Goal: Task Accomplishment & Management: Use online tool/utility

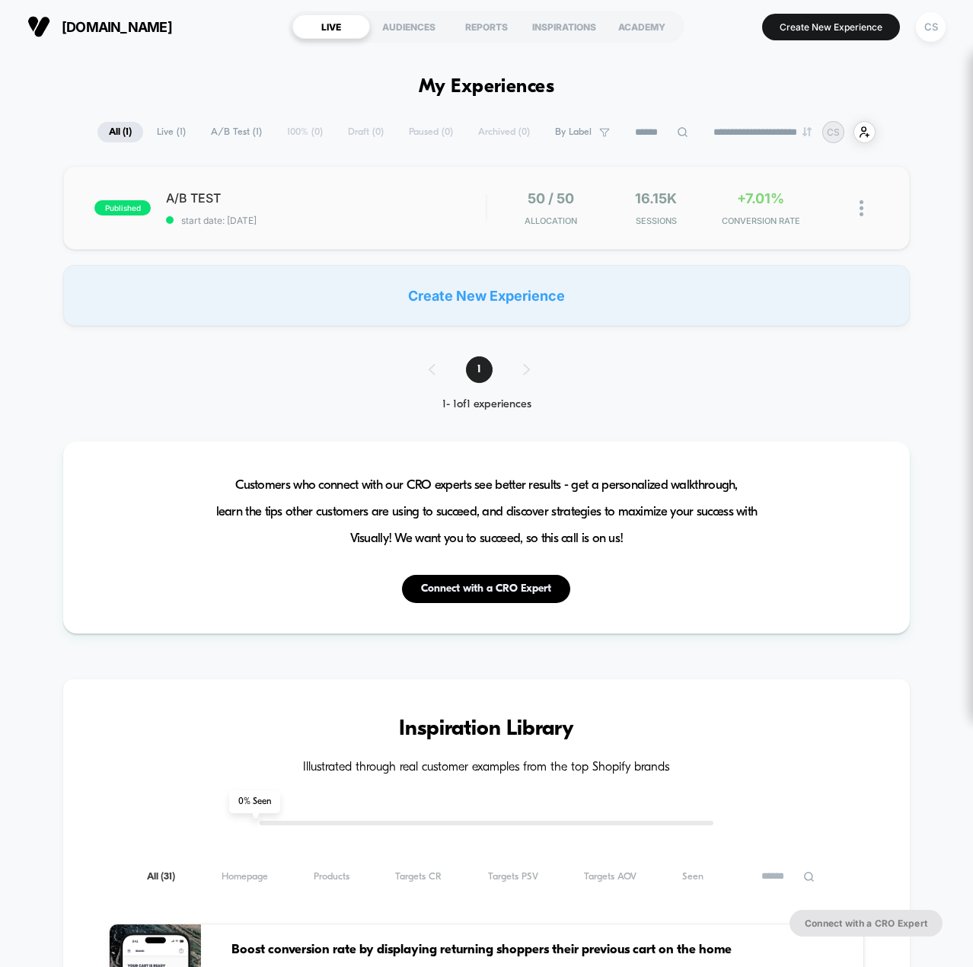
click at [425, 233] on div "published A/B TEST start date: [DATE] 50 / 50 Allocation 16.15k Sessions +7.01%…" at bounding box center [486, 208] width 847 height 84
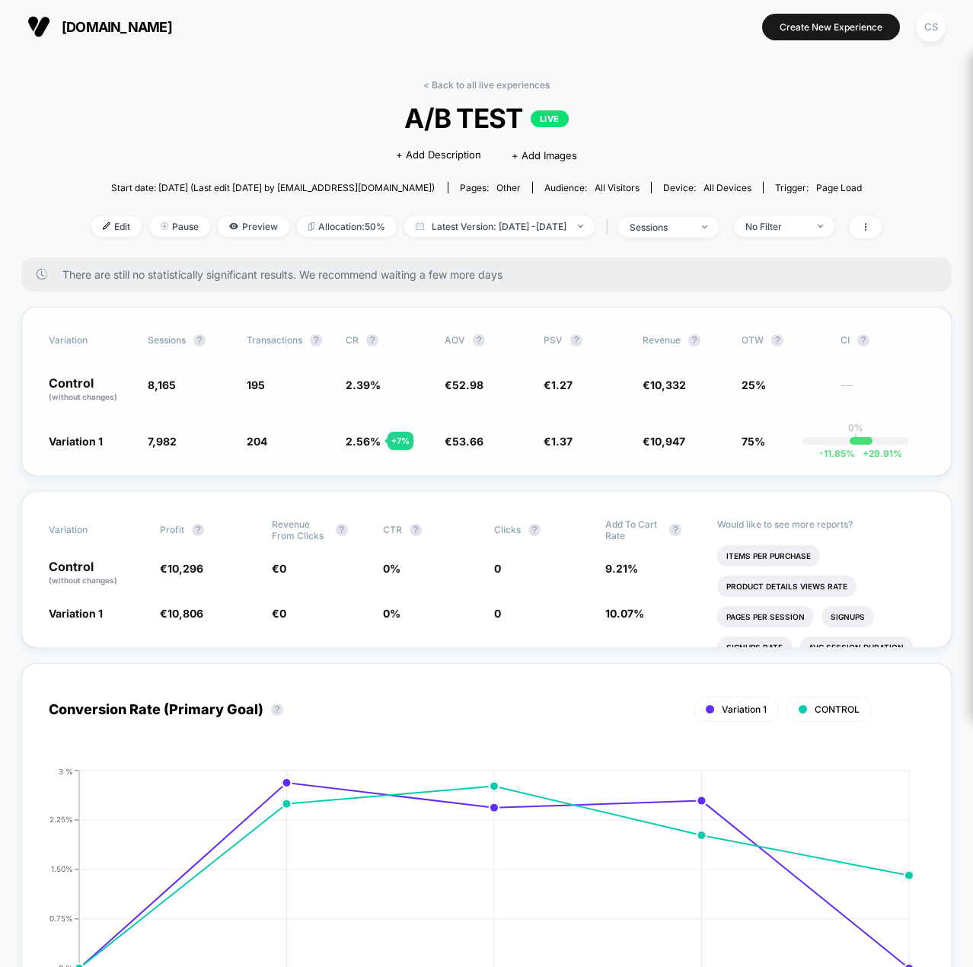
click at [82, 441] on span "Variation 1" at bounding box center [76, 441] width 54 height 13
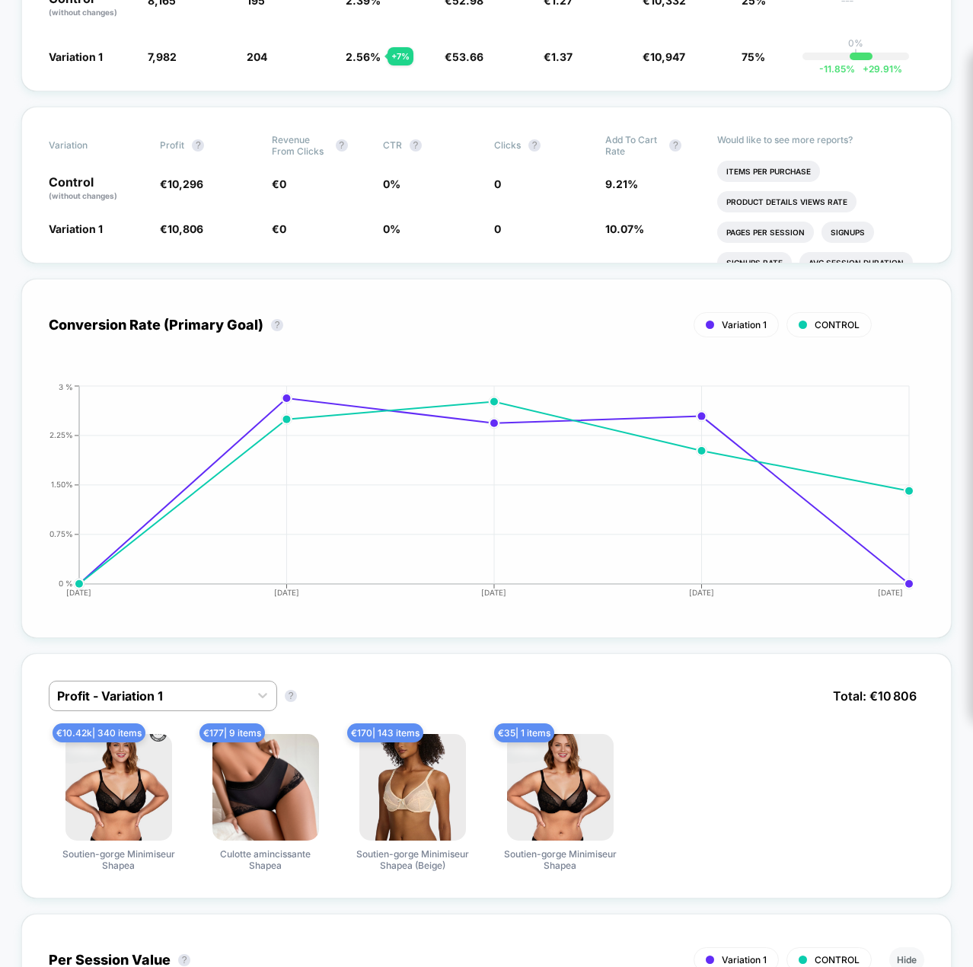
scroll to position [76, 0]
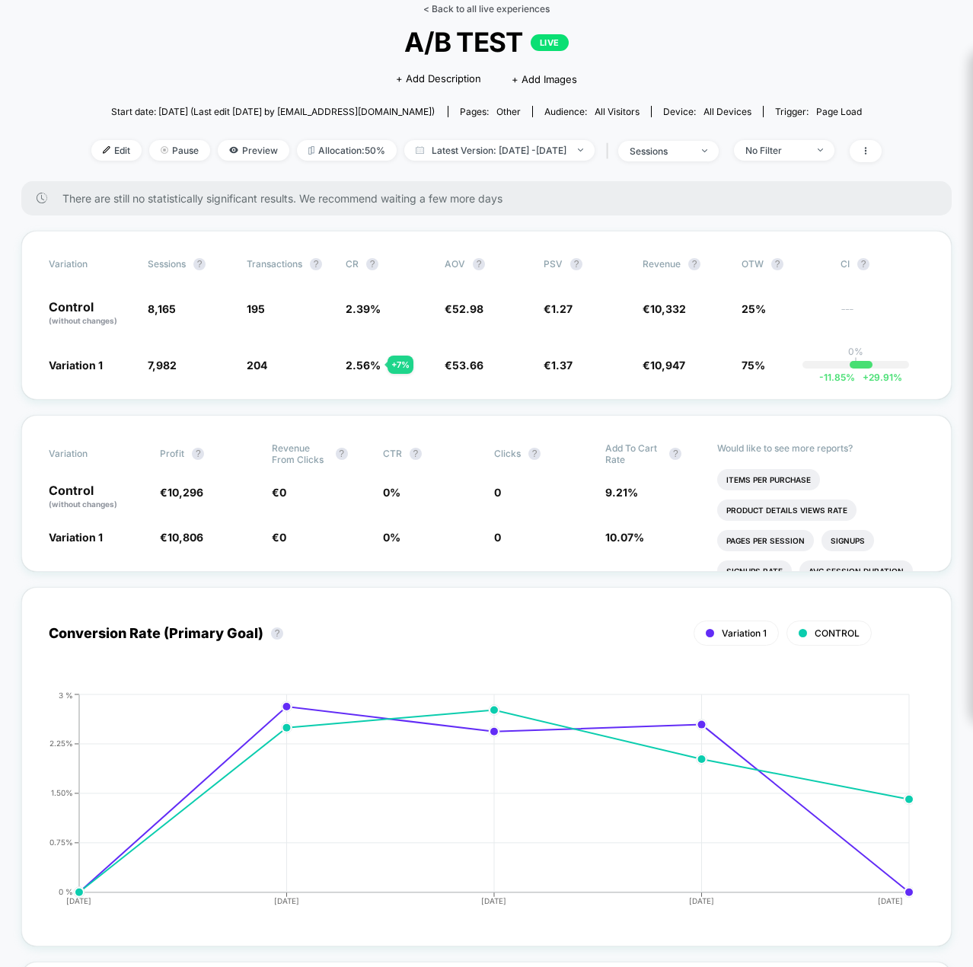
click at [439, 6] on link "< Back to all live experiences" at bounding box center [486, 8] width 126 height 11
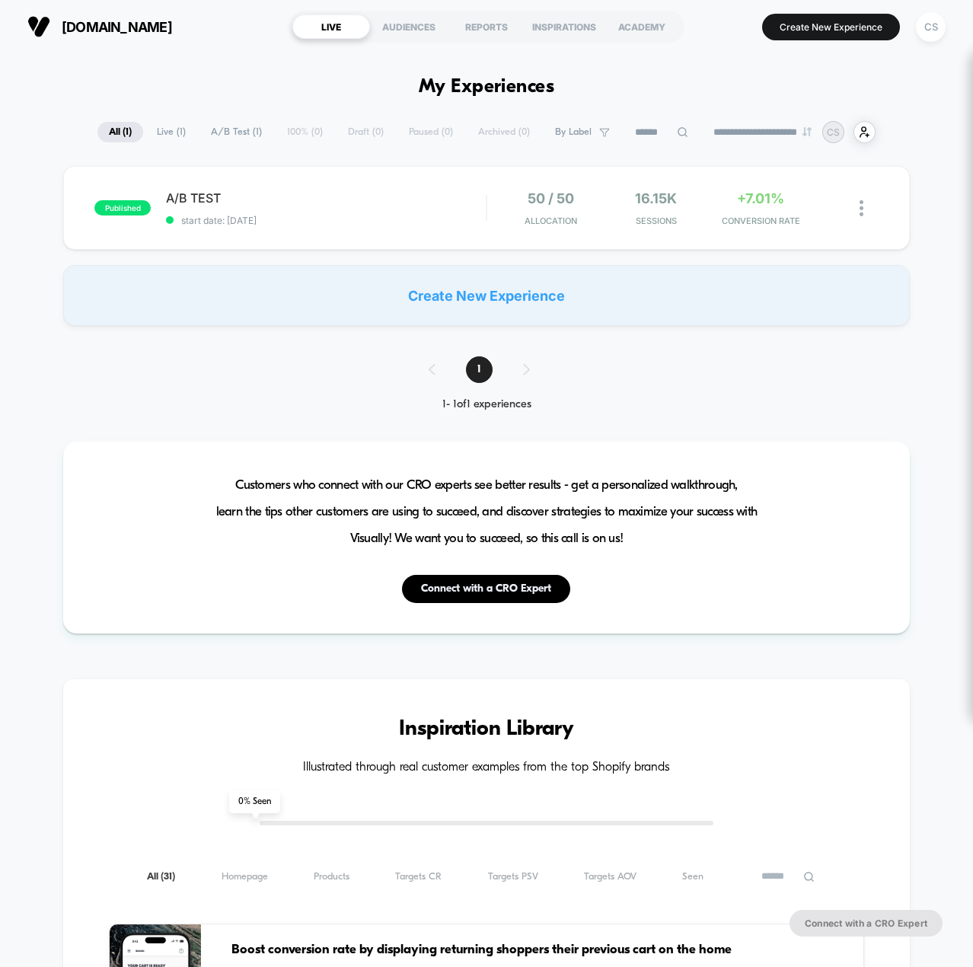
click at [203, 125] on span "A/B Test ( 1 )" at bounding box center [237, 132] width 74 height 21
click at [868, 209] on div at bounding box center [869, 208] width 19 height 36
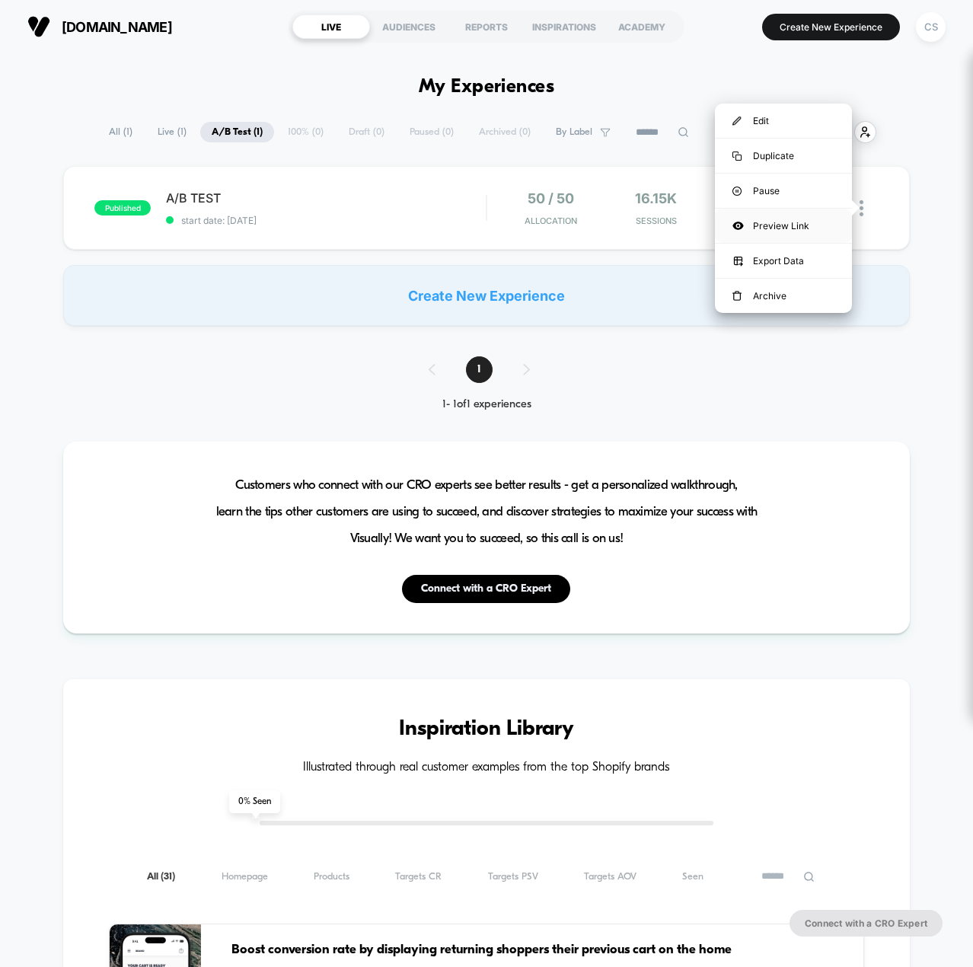
click at [810, 226] on div "Preview Link" at bounding box center [783, 226] width 137 height 34
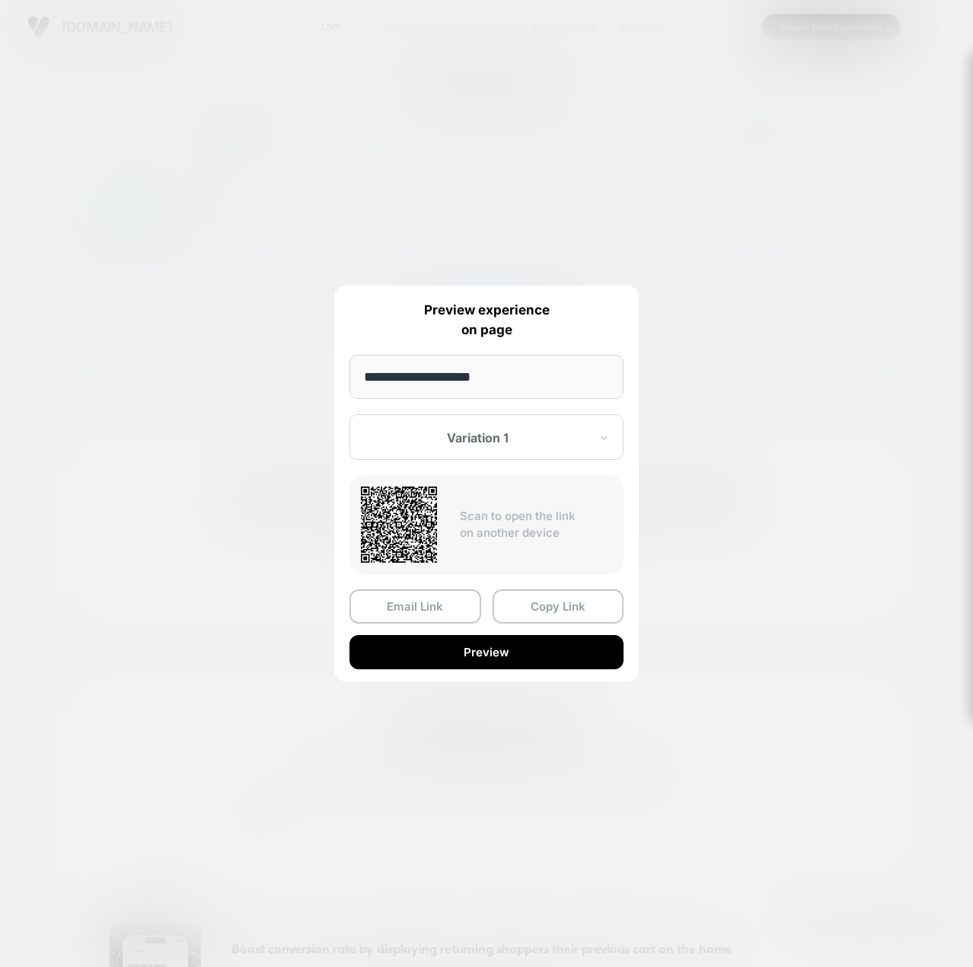
click at [509, 447] on div "Variation 1" at bounding box center [477, 438] width 227 height 18
click at [500, 522] on div "Control" at bounding box center [486, 517] width 259 height 27
click at [527, 609] on button "Copy Link" at bounding box center [559, 606] width 132 height 34
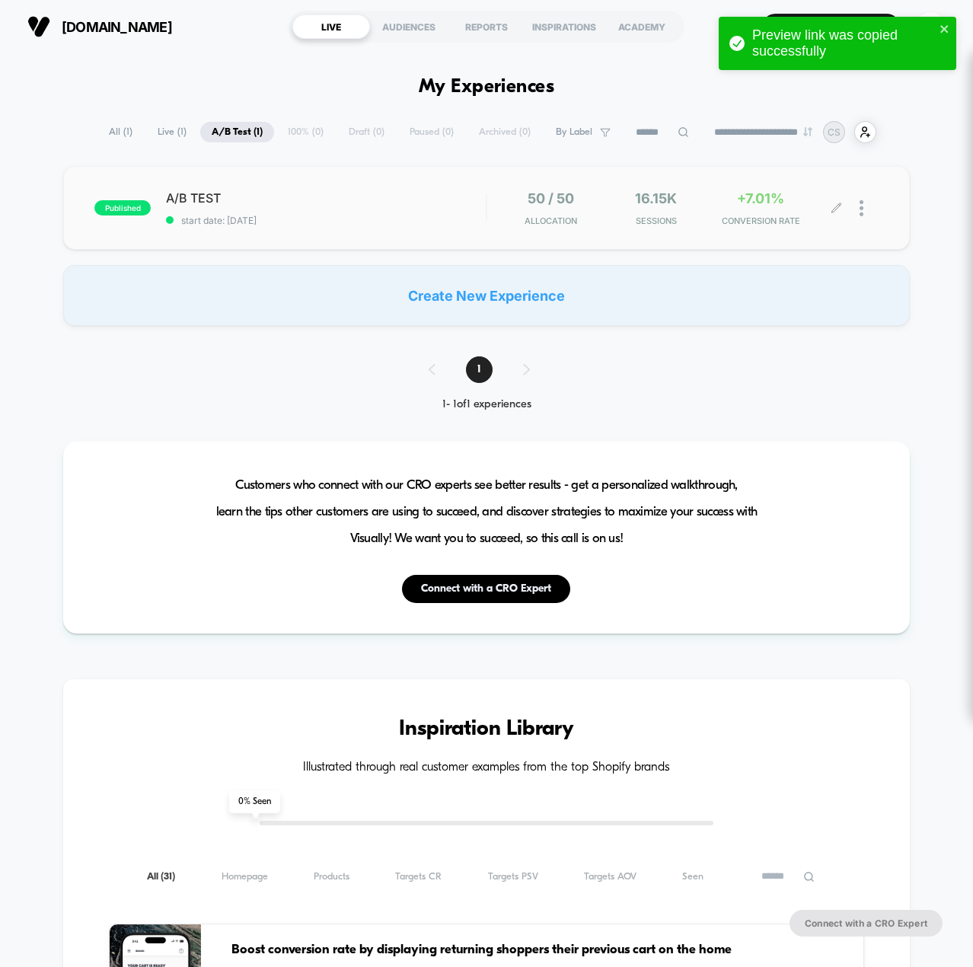
click at [867, 201] on div at bounding box center [869, 208] width 19 height 36
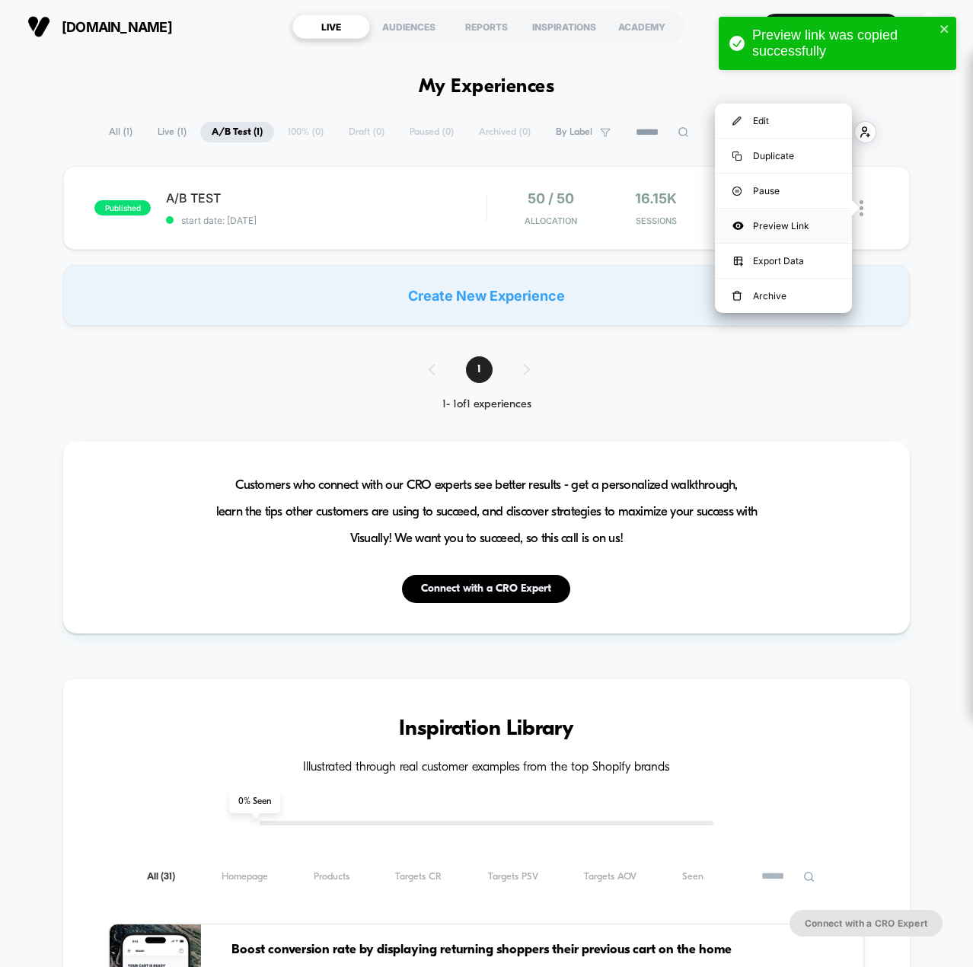
click at [817, 225] on div "Preview Link" at bounding box center [783, 226] width 137 height 34
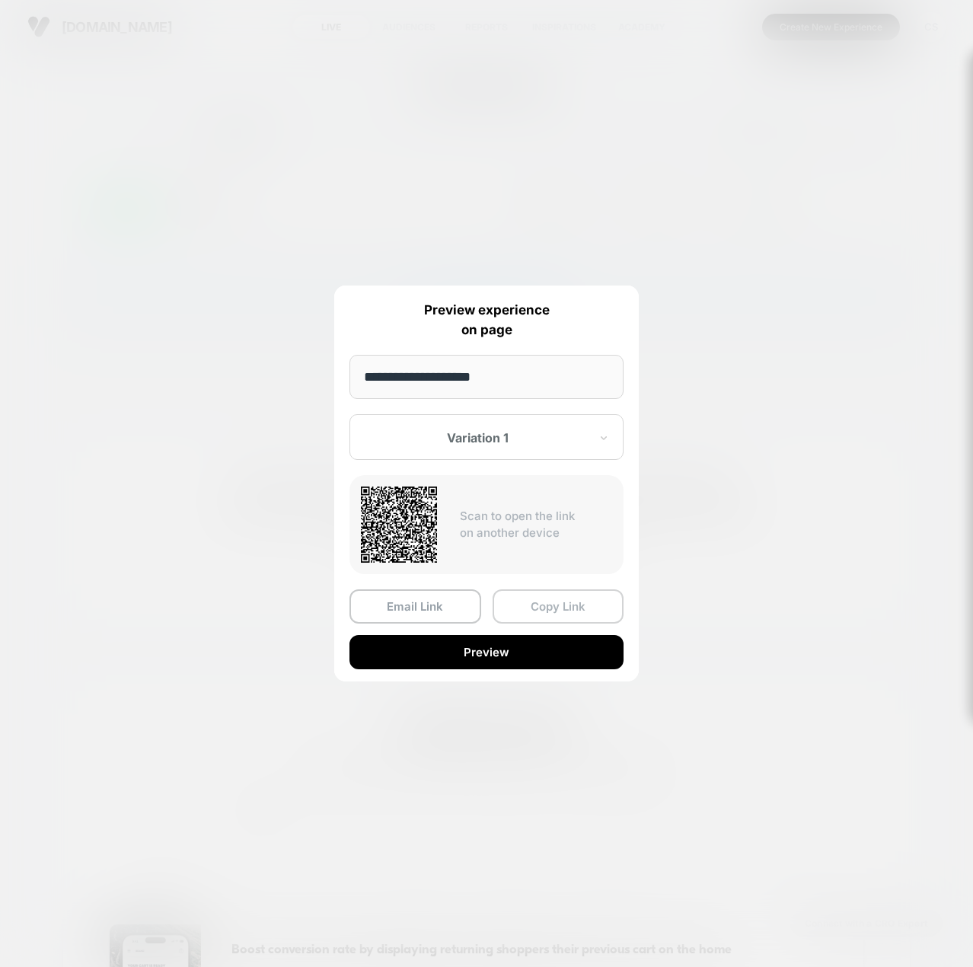
click at [536, 601] on button "Copy Link" at bounding box center [559, 606] width 132 height 34
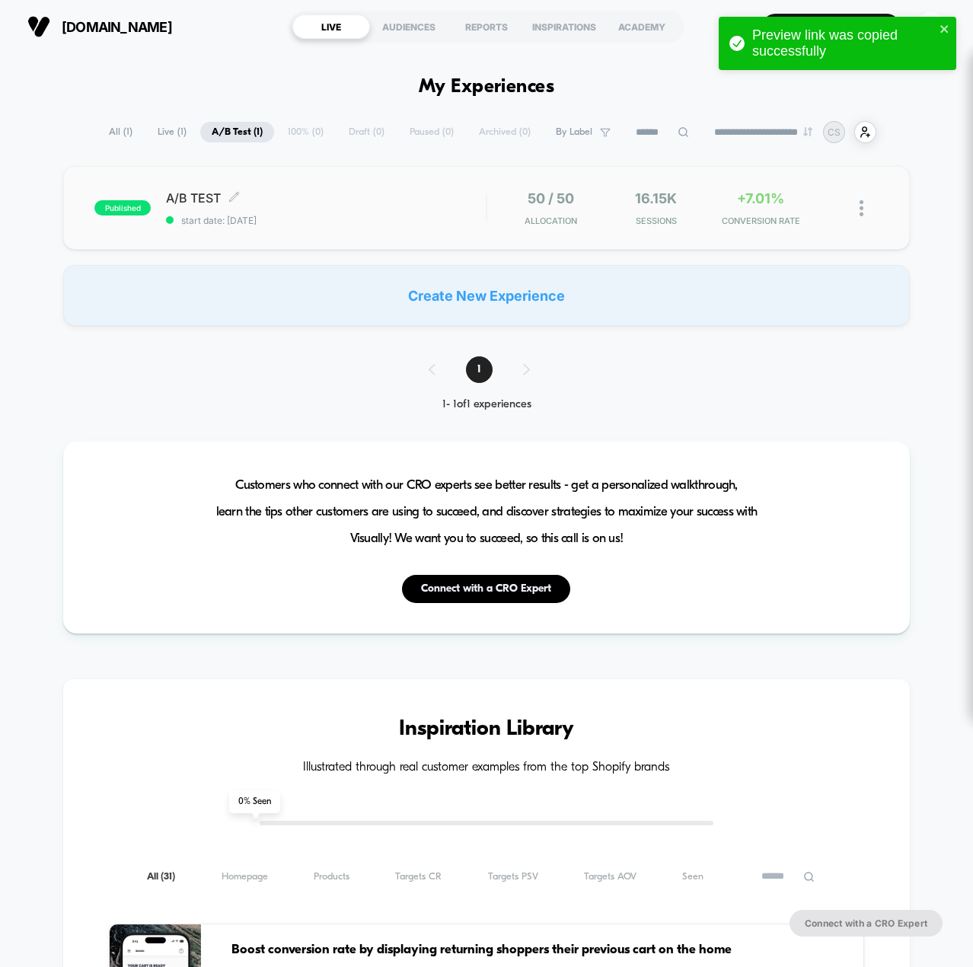
click at [389, 203] on span "A/B TEST Click to edit experience details" at bounding box center [326, 197] width 320 height 15
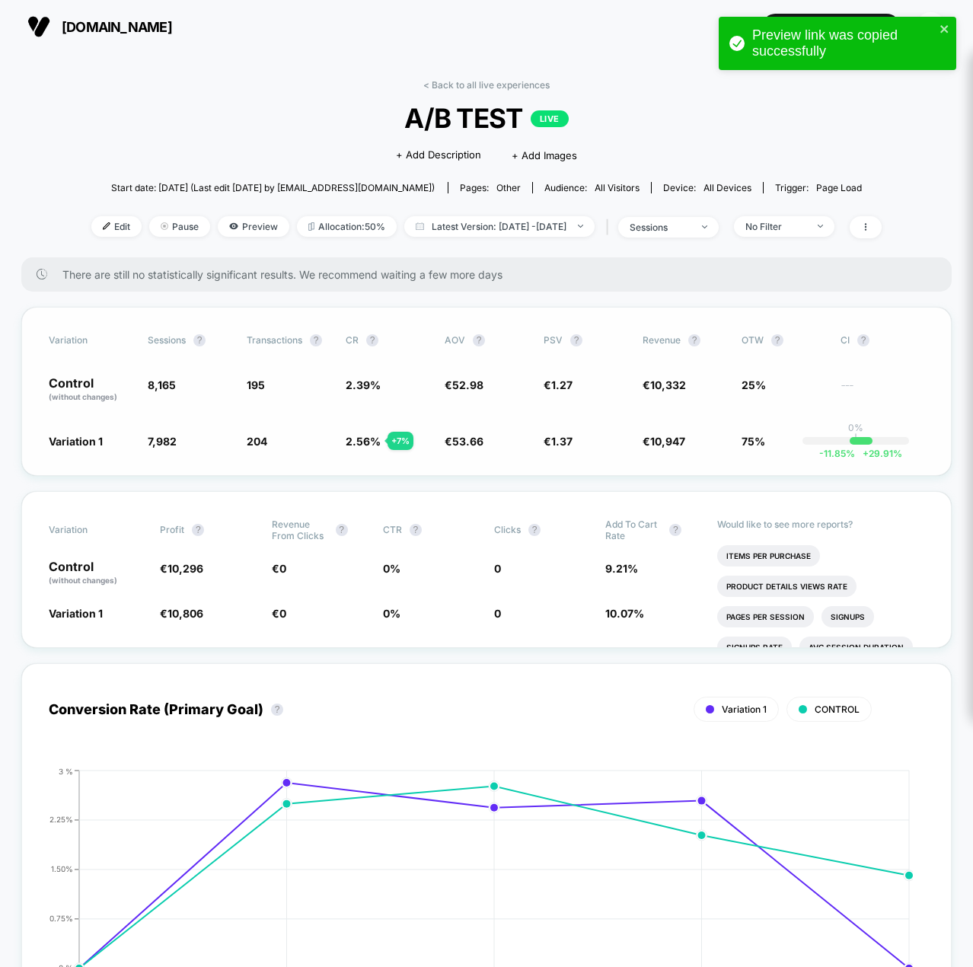
drag, startPoint x: 75, startPoint y: 439, endPoint x: 123, endPoint y: 438, distance: 47.2
click at [123, 438] on span "Variation 1" at bounding box center [91, 440] width 84 height 15
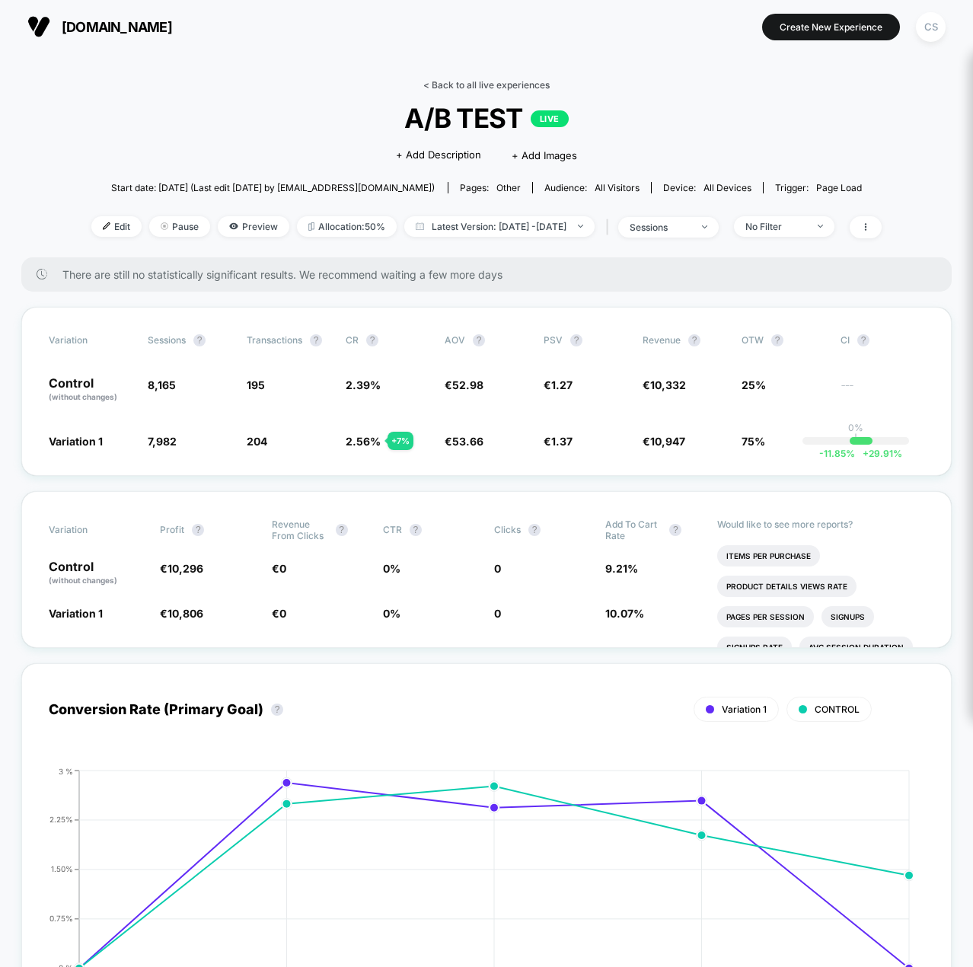
click at [436, 81] on link "< Back to all live experiences" at bounding box center [486, 84] width 126 height 11
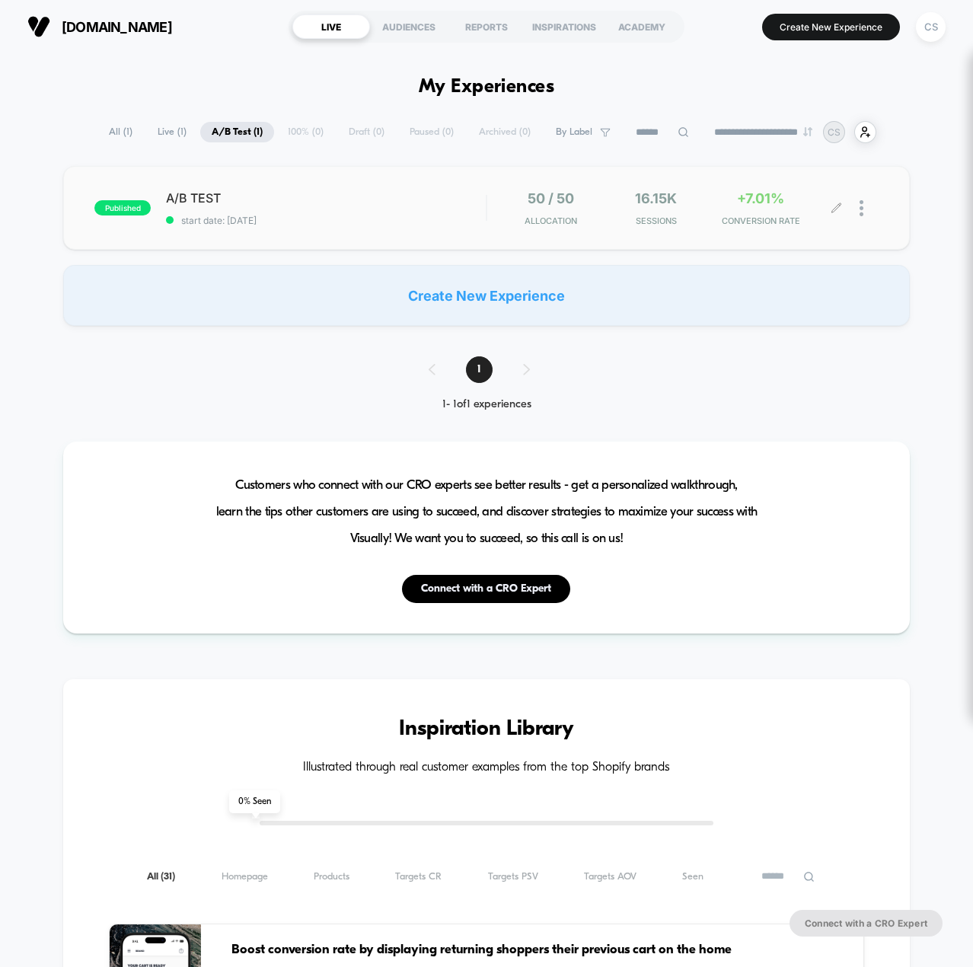
click at [854, 206] on div at bounding box center [858, 208] width 42 height 36
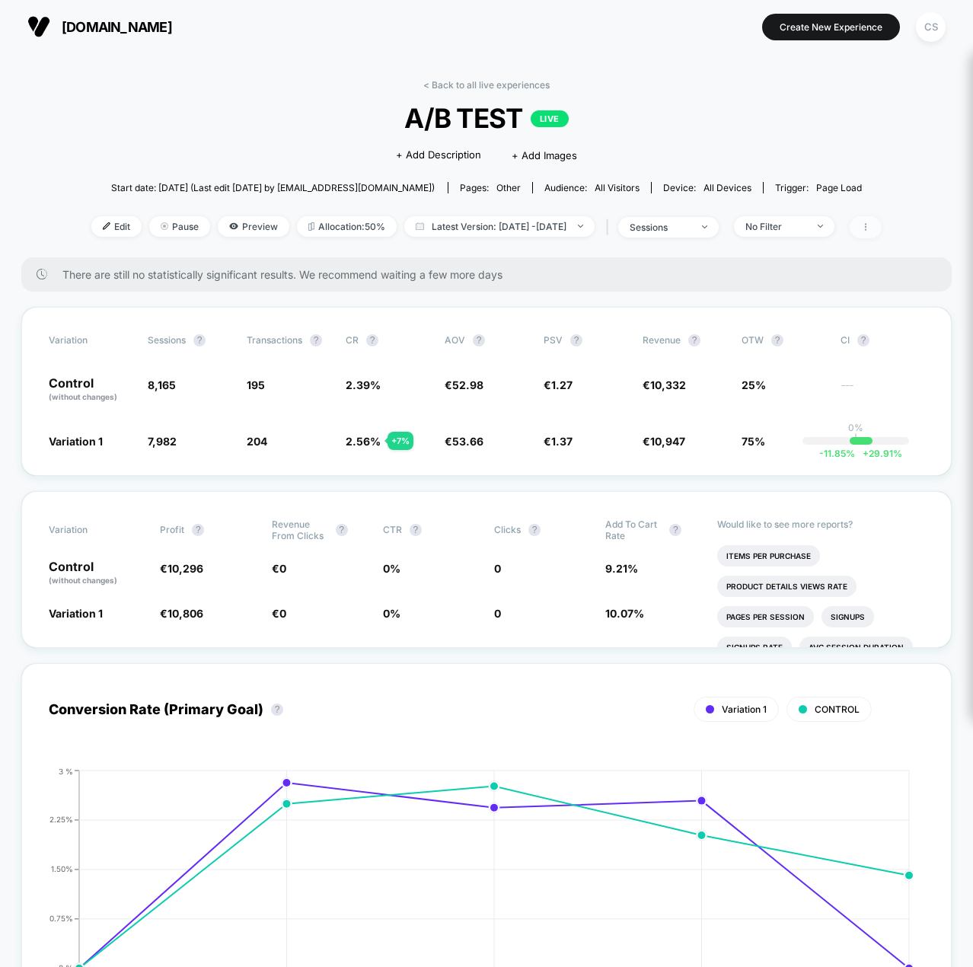
click at [882, 222] on span at bounding box center [866, 227] width 32 height 22
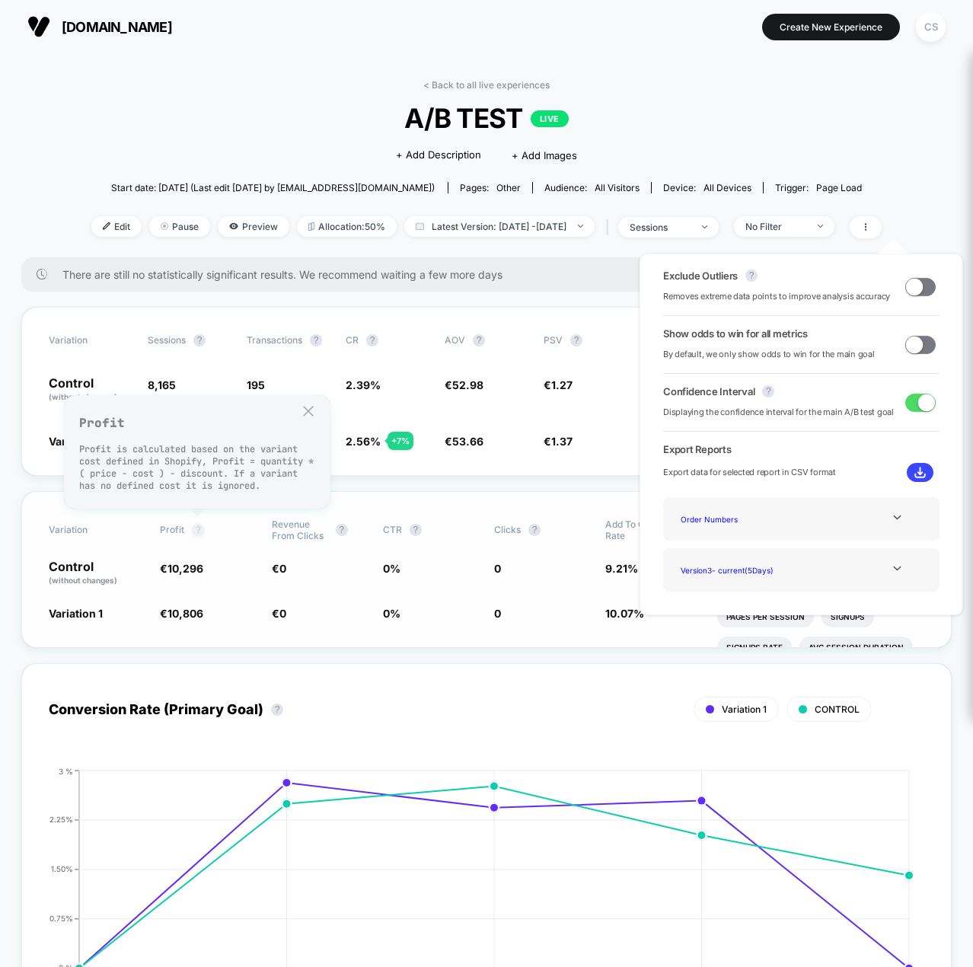
click at [192, 527] on button "?" at bounding box center [198, 530] width 12 height 12
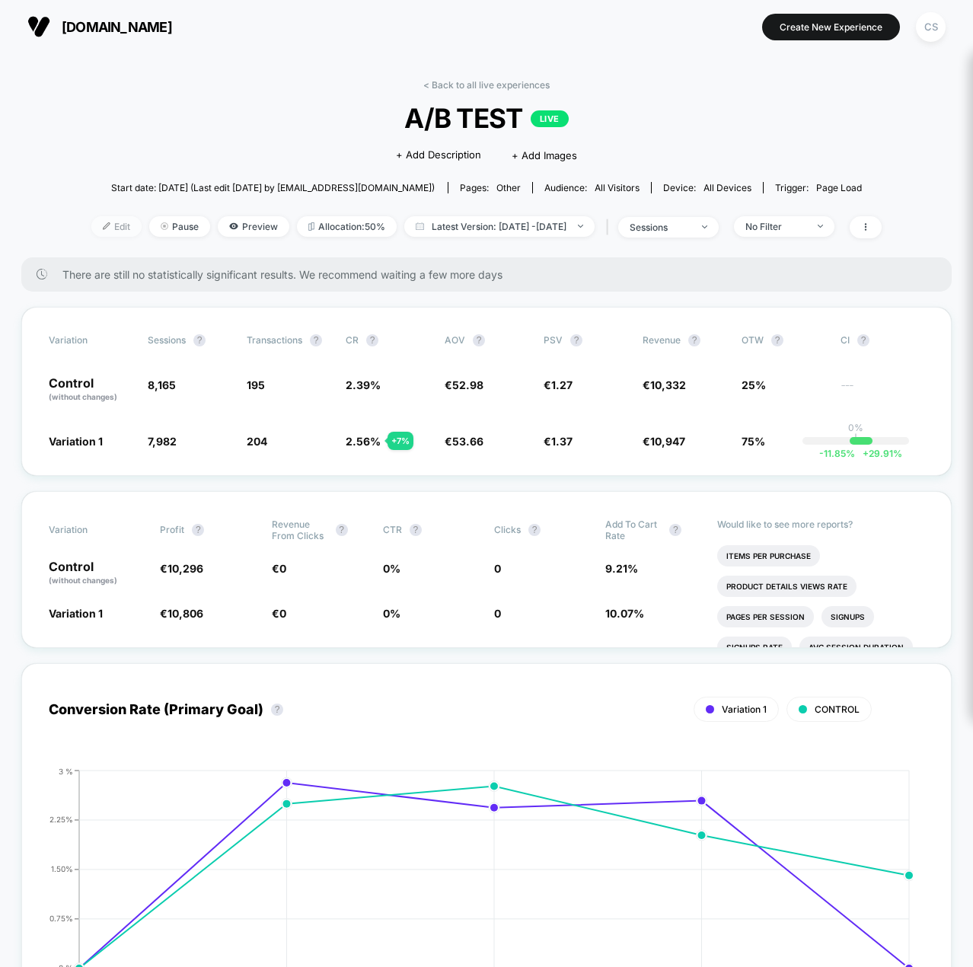
click at [92, 226] on span "Edit" at bounding box center [116, 226] width 50 height 21
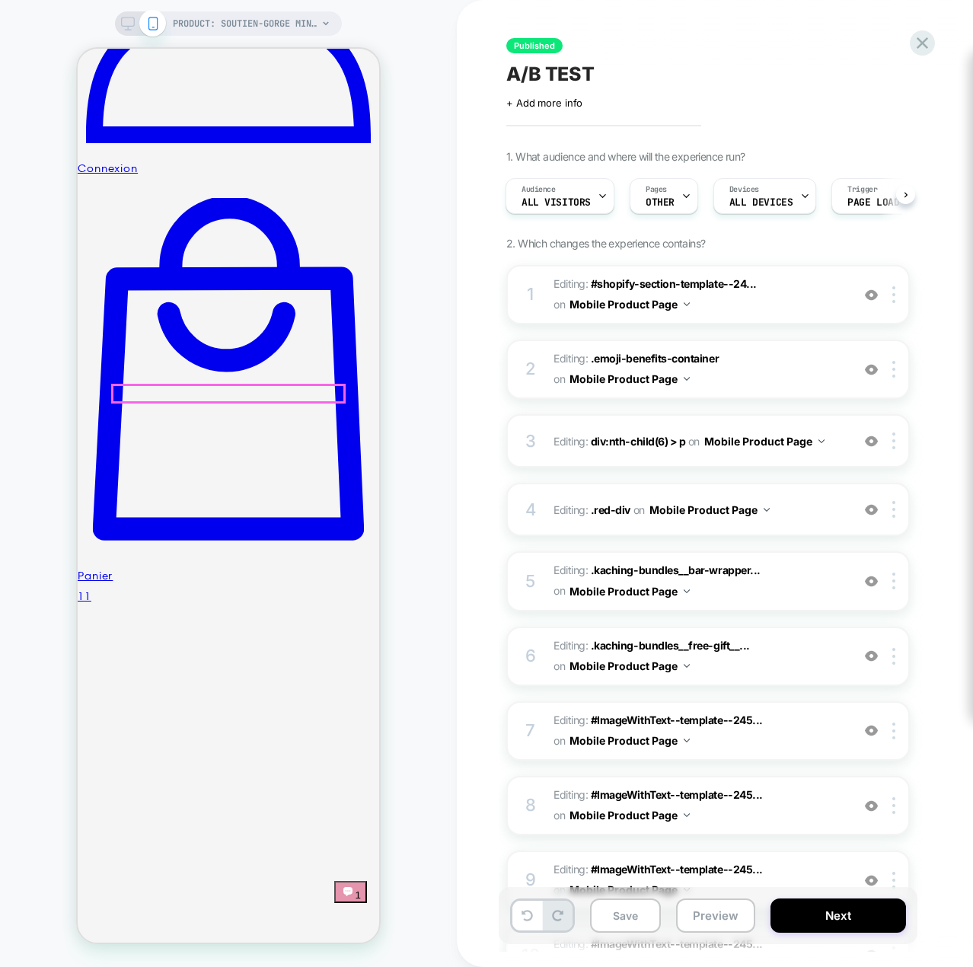
scroll to position [838, 0]
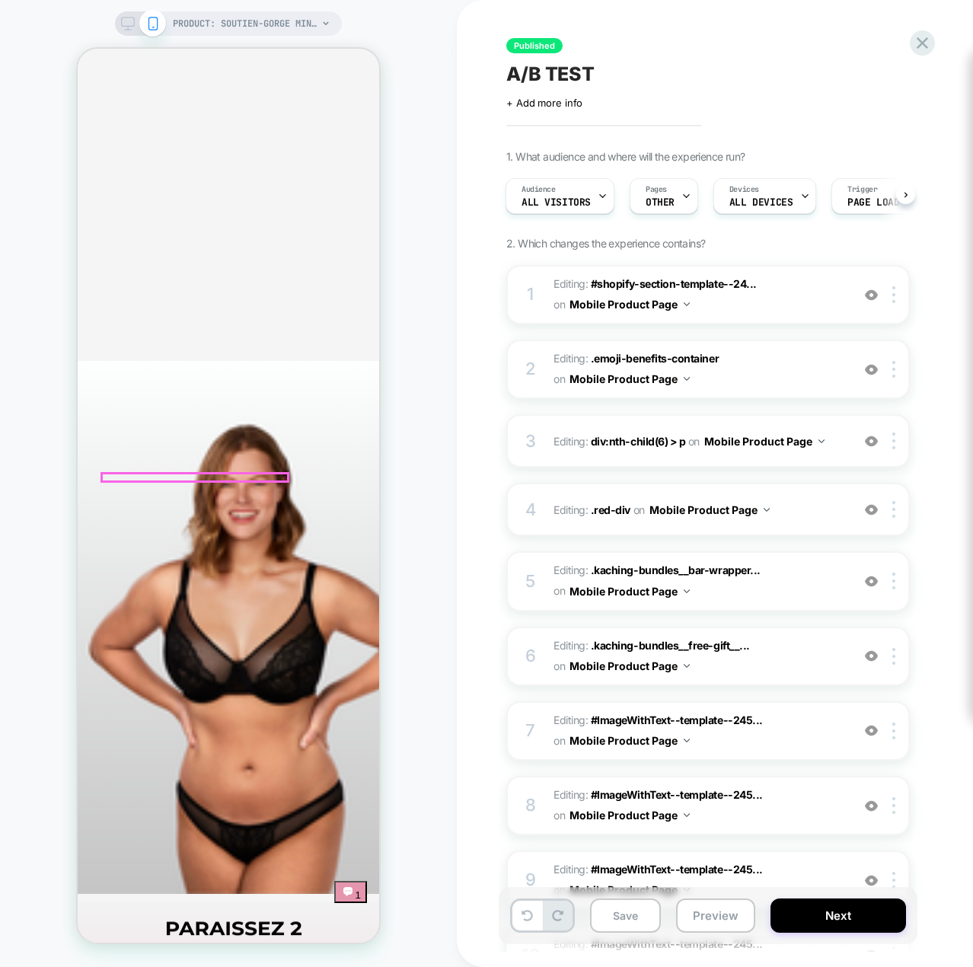
scroll to position [1752, 0]
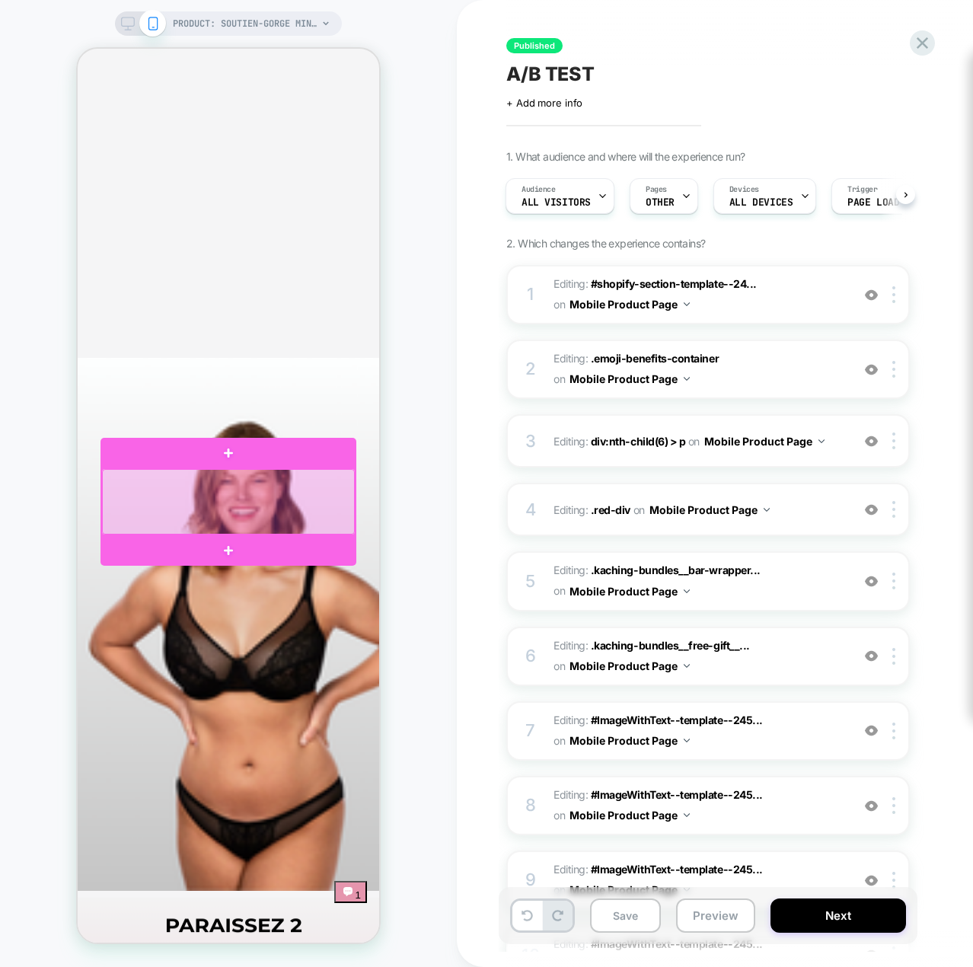
click at [273, 478] on div at bounding box center [228, 501] width 253 height 65
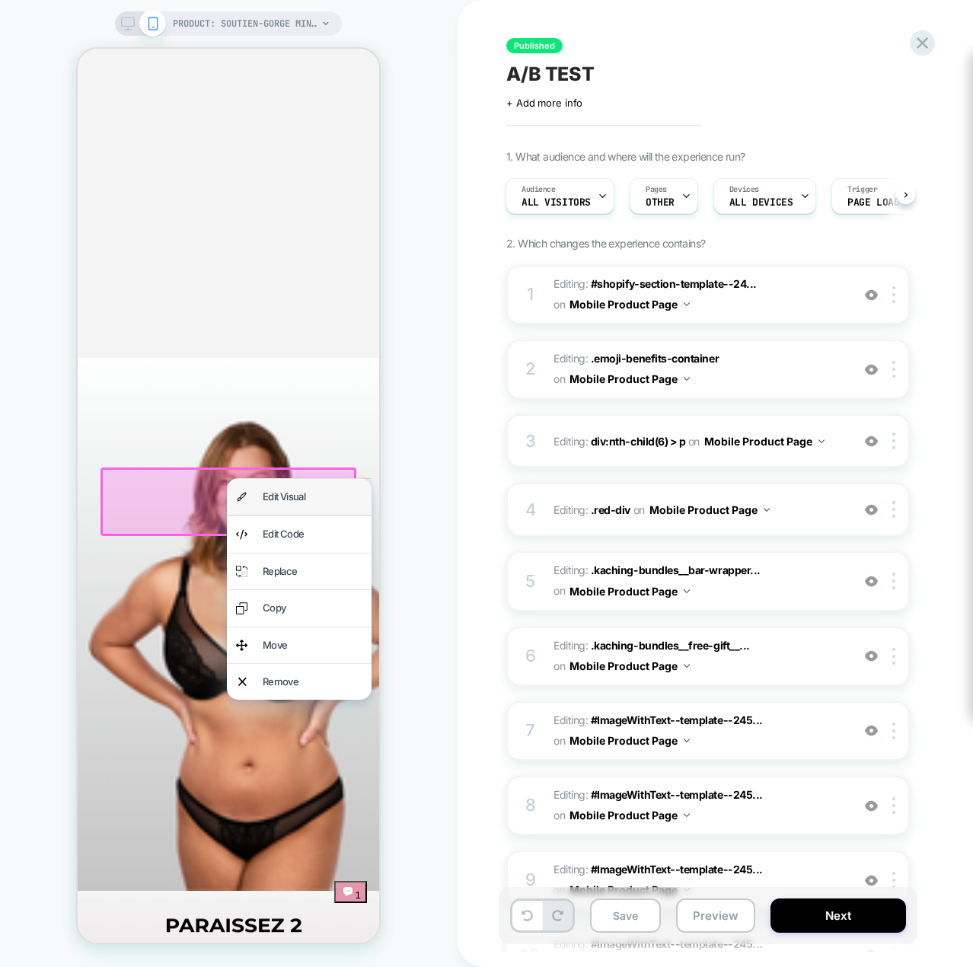
click at [279, 497] on div "Edit Visual" at bounding box center [313, 497] width 100 height 18
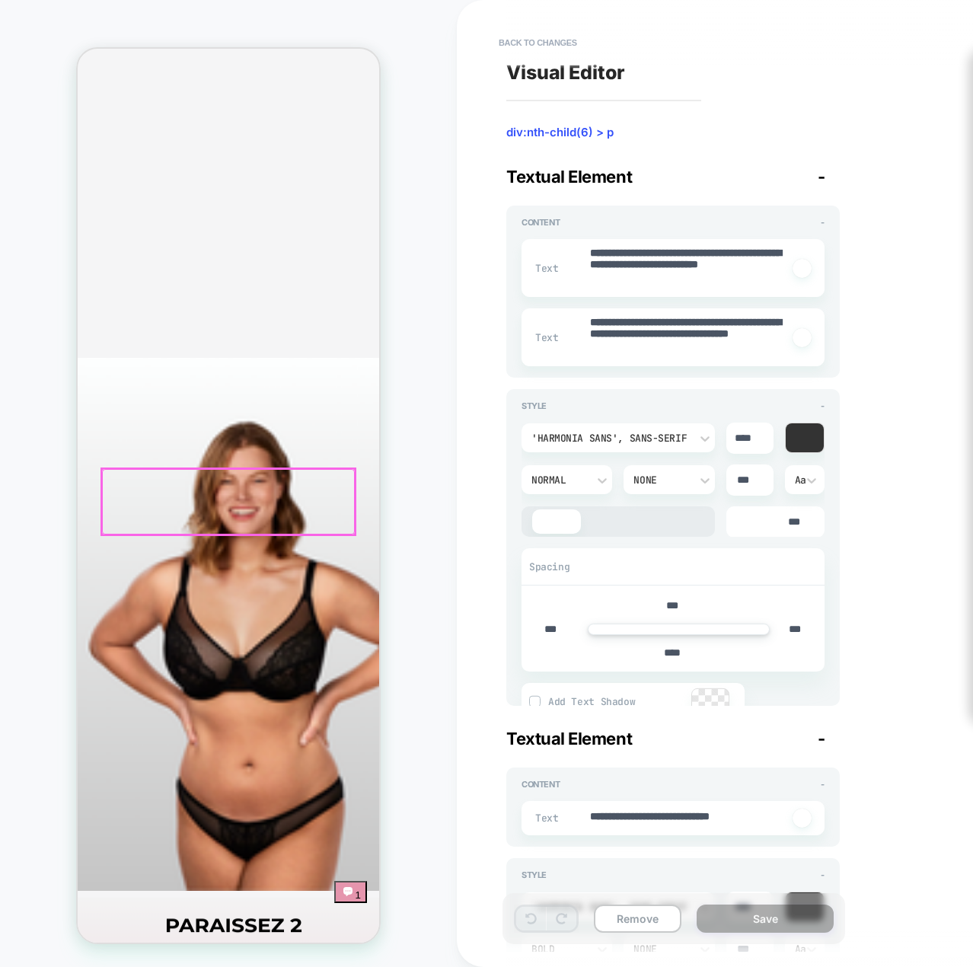
scroll to position [1758, 0]
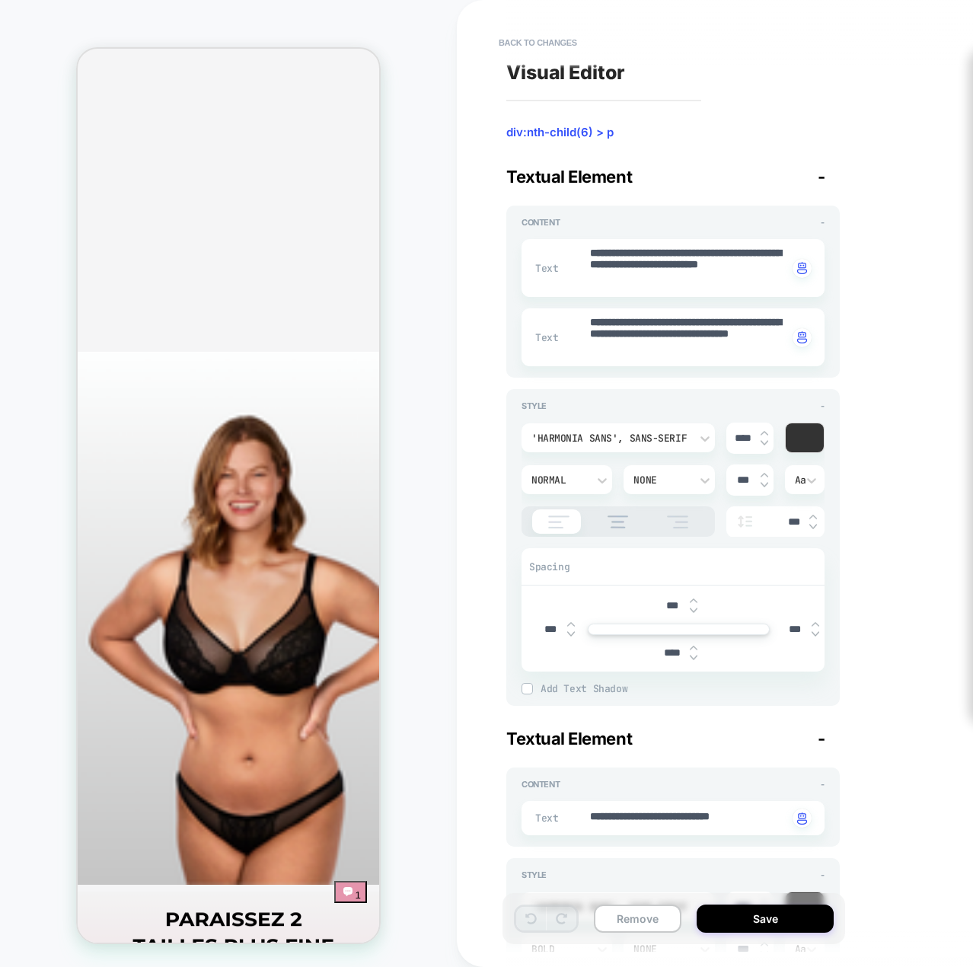
drag, startPoint x: 276, startPoint y: 468, endPoint x: 113, endPoint y: 469, distance: 163.0
drag, startPoint x: 289, startPoint y: 466, endPoint x: 327, endPoint y: 497, distance: 49.2
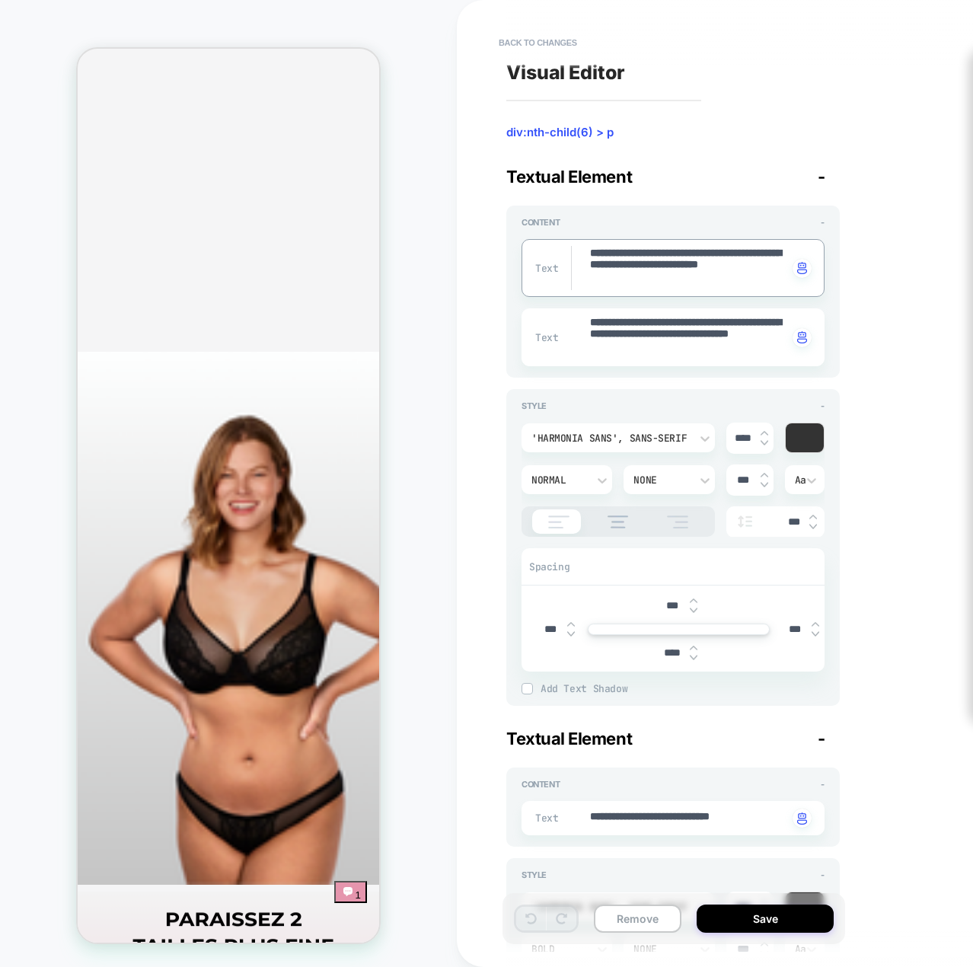
click at [672, 261] on textarea "**********" at bounding box center [689, 268] width 200 height 44
drag, startPoint x: 755, startPoint y: 353, endPoint x: 573, endPoint y: 327, distance: 184.0
click at [573, 327] on div "**********" at bounding box center [673, 337] width 303 height 58
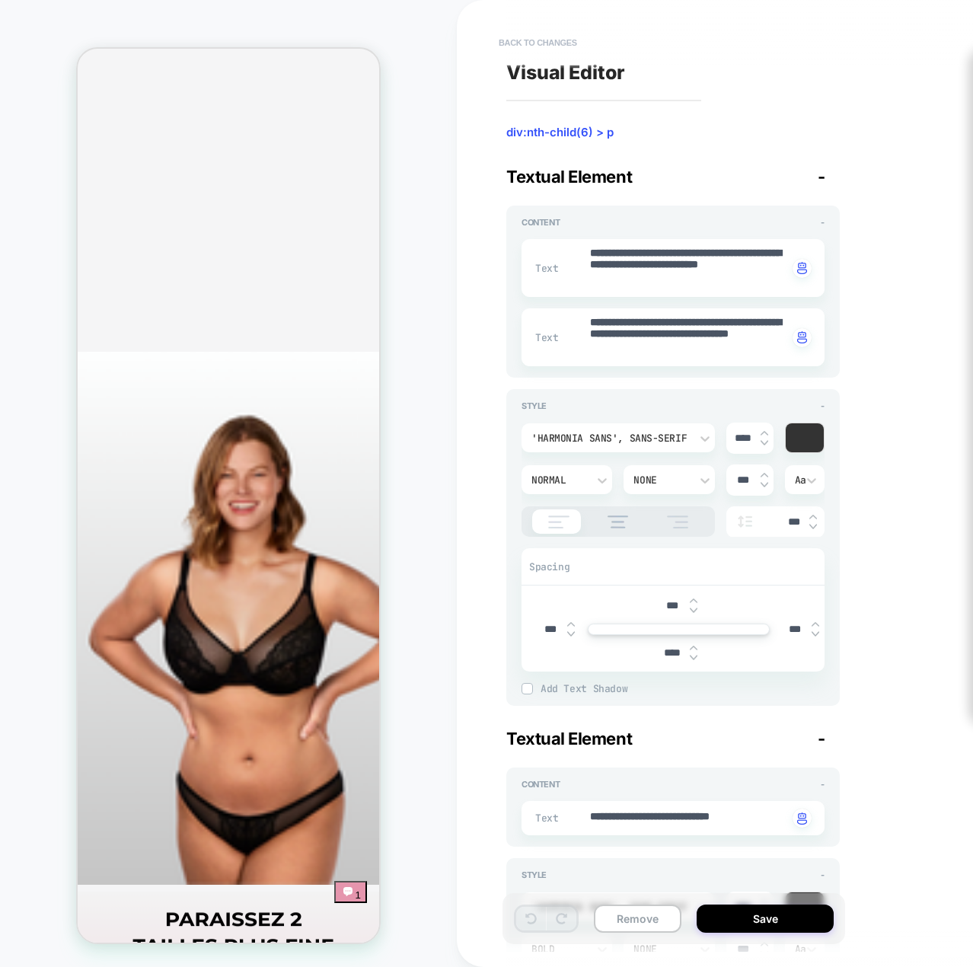
click at [512, 46] on button "Back to changes" at bounding box center [538, 42] width 94 height 24
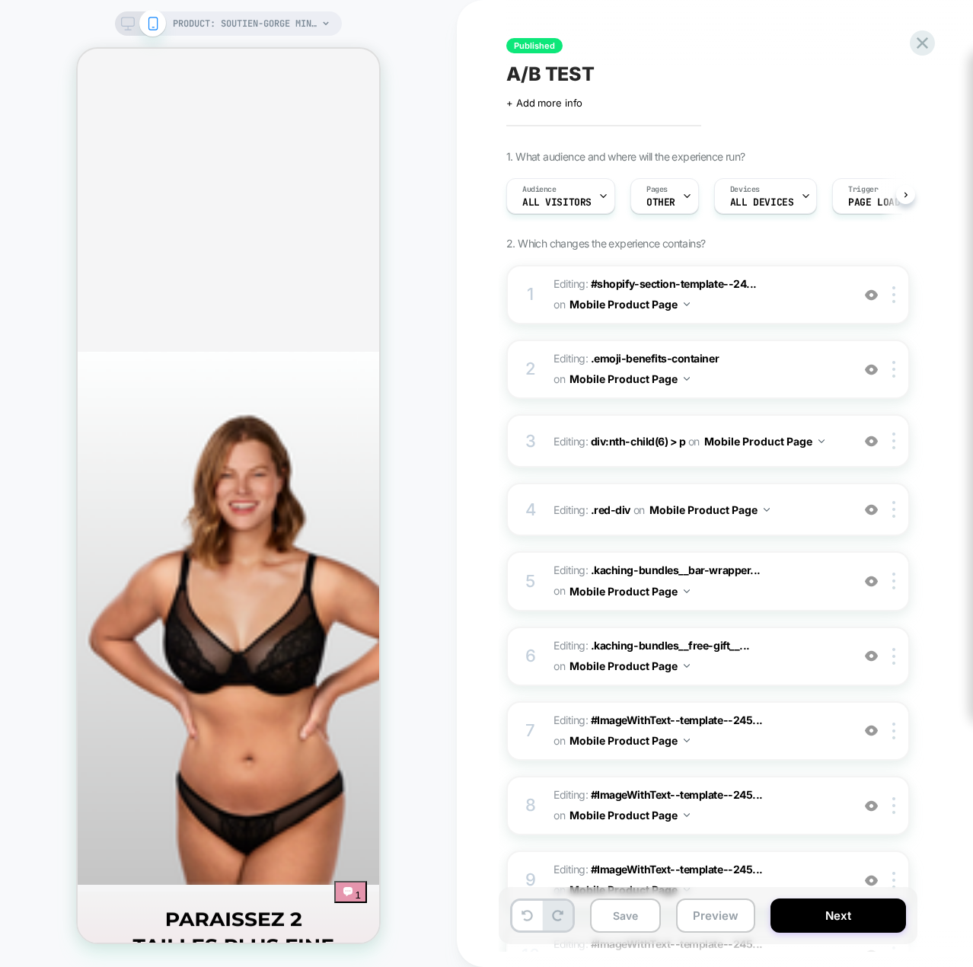
scroll to position [0, 1]
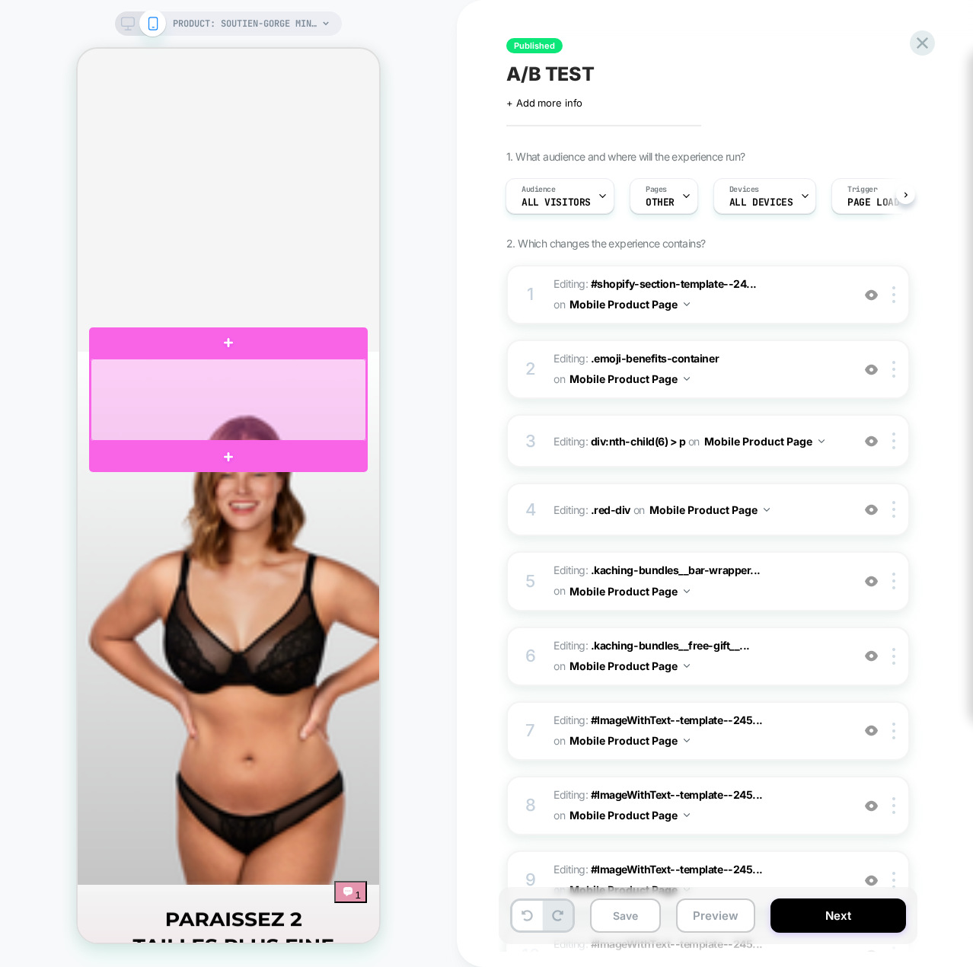
click at [270, 382] on div at bounding box center [229, 400] width 276 height 82
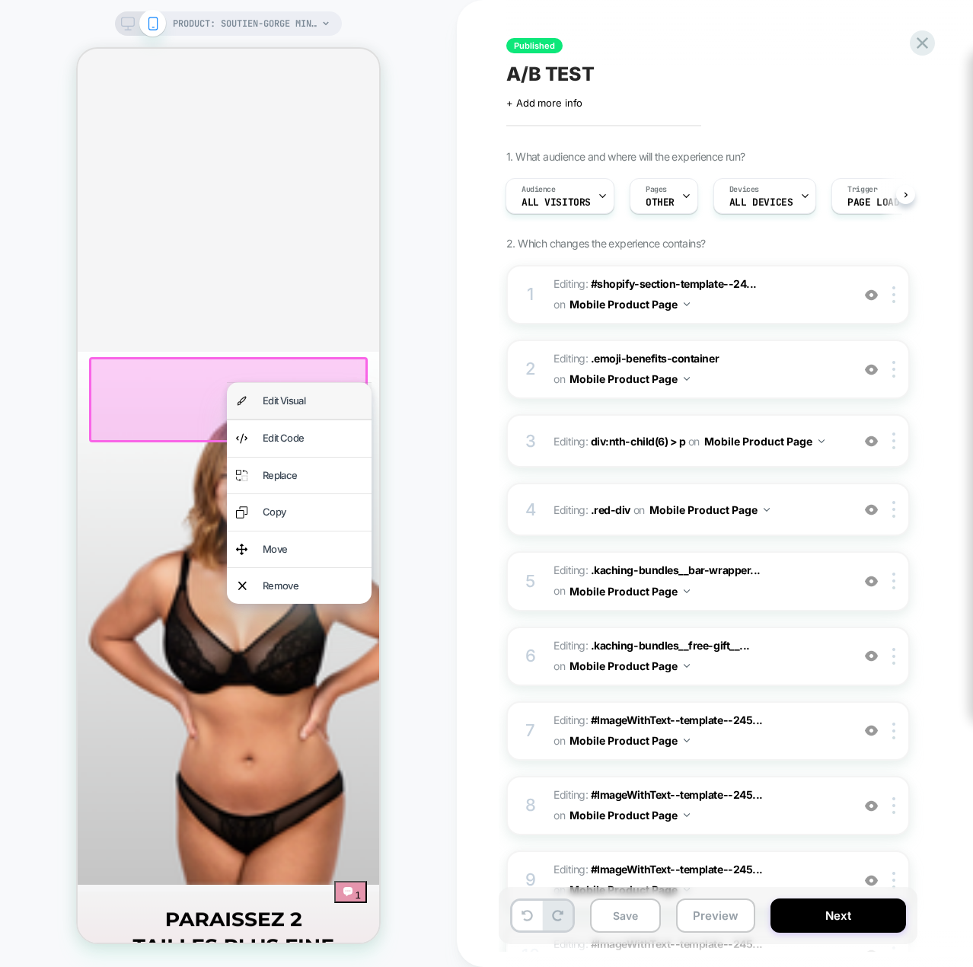
click at [287, 405] on div "Edit Visual" at bounding box center [313, 401] width 100 height 18
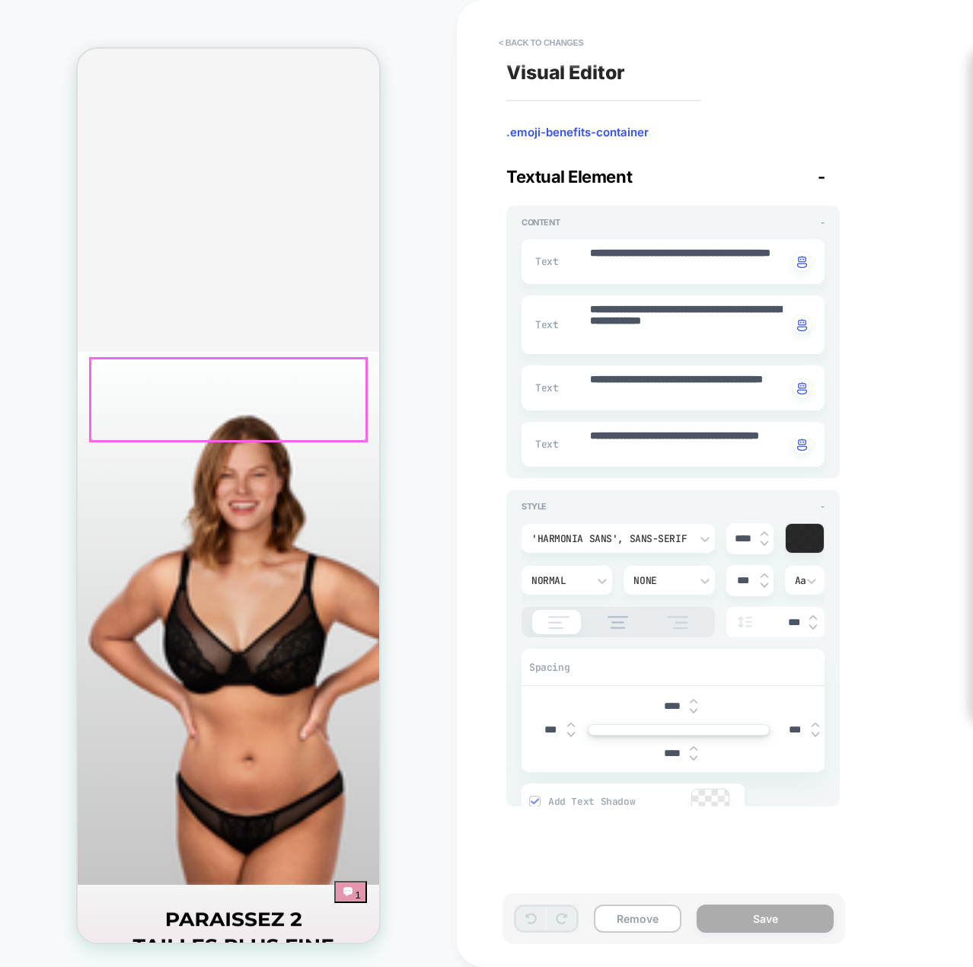
scroll to position [1662, 0]
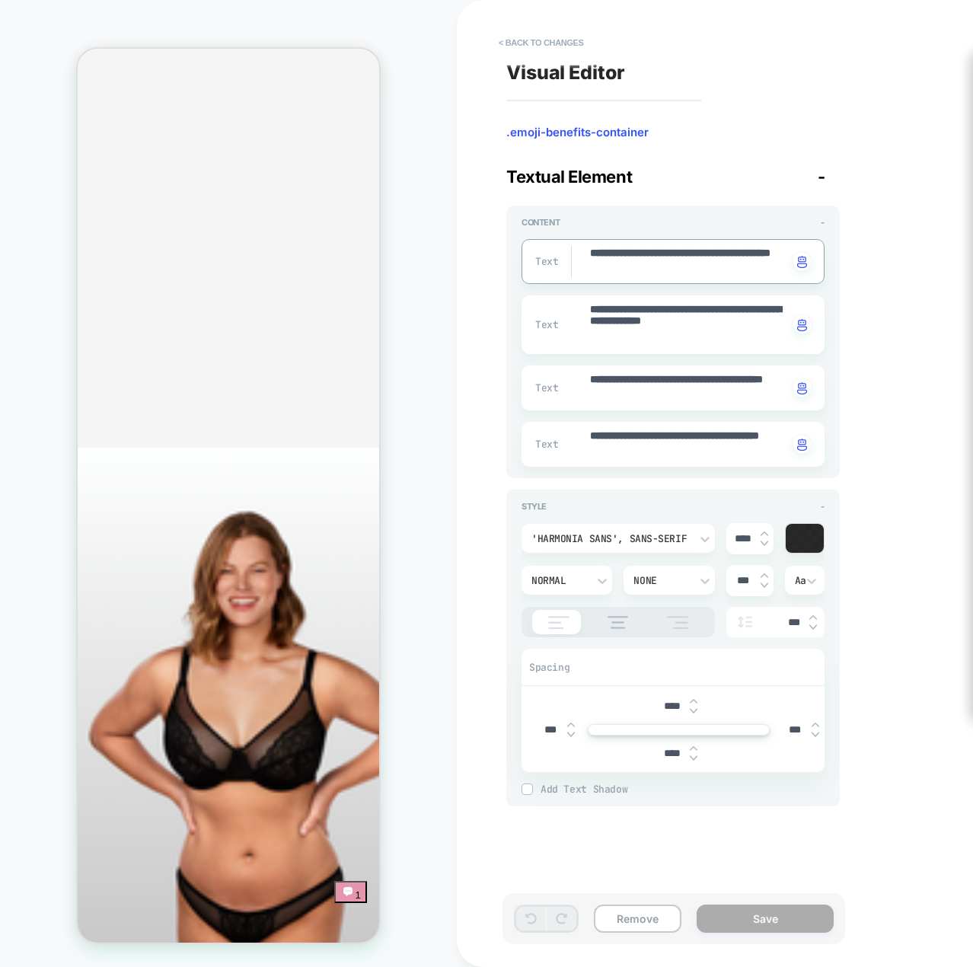
drag, startPoint x: 733, startPoint y: 273, endPoint x: 525, endPoint y: 248, distance: 210.2
click at [525, 248] on div "**********" at bounding box center [673, 261] width 303 height 45
click at [759, 252] on textarea "**********" at bounding box center [689, 261] width 200 height 31
click at [711, 261] on textarea "**********" at bounding box center [689, 261] width 200 height 31
click at [700, 275] on textarea "**********" at bounding box center [689, 261] width 200 height 31
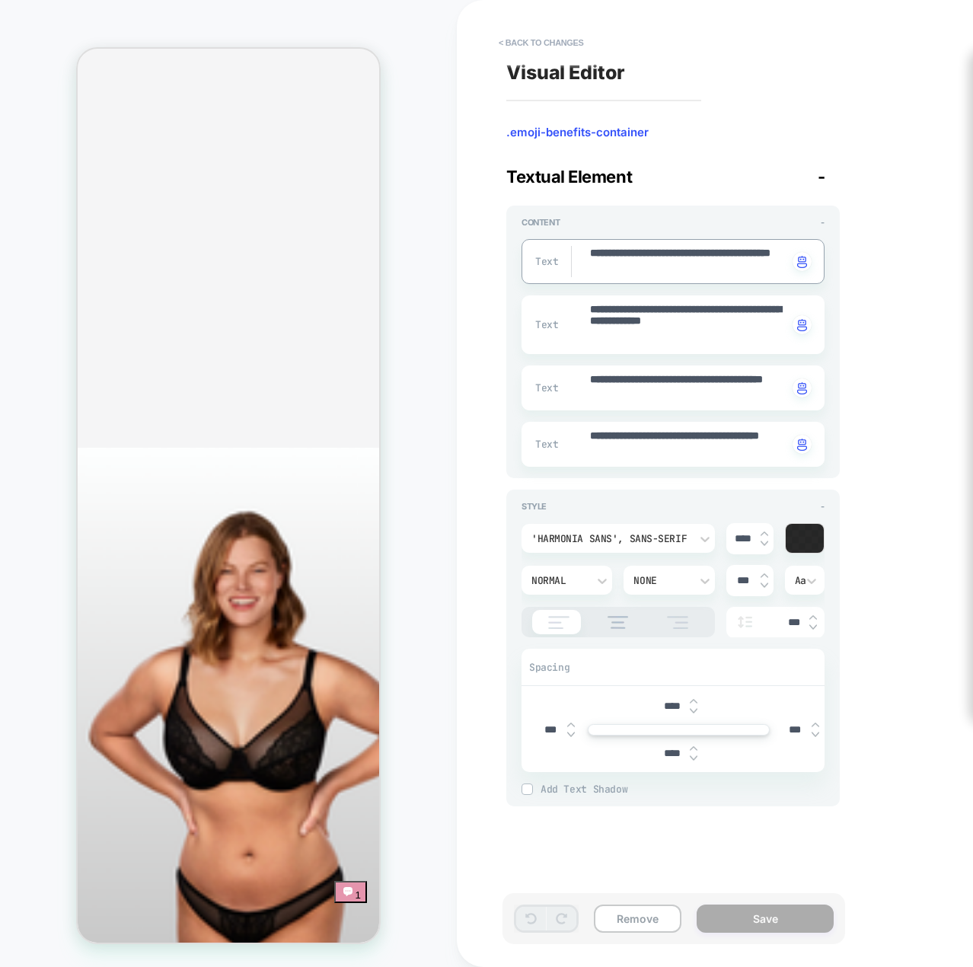
drag, startPoint x: 613, startPoint y: 253, endPoint x: 762, endPoint y: 273, distance: 149.8
click at [762, 273] on textarea "**********" at bounding box center [689, 261] width 200 height 31
drag, startPoint x: 677, startPoint y: 349, endPoint x: 665, endPoint y: 340, distance: 14.8
click at [665, 340] on div "**********" at bounding box center [673, 324] width 303 height 59
drag, startPoint x: 663, startPoint y: 339, endPoint x: 612, endPoint y: 306, distance: 60.6
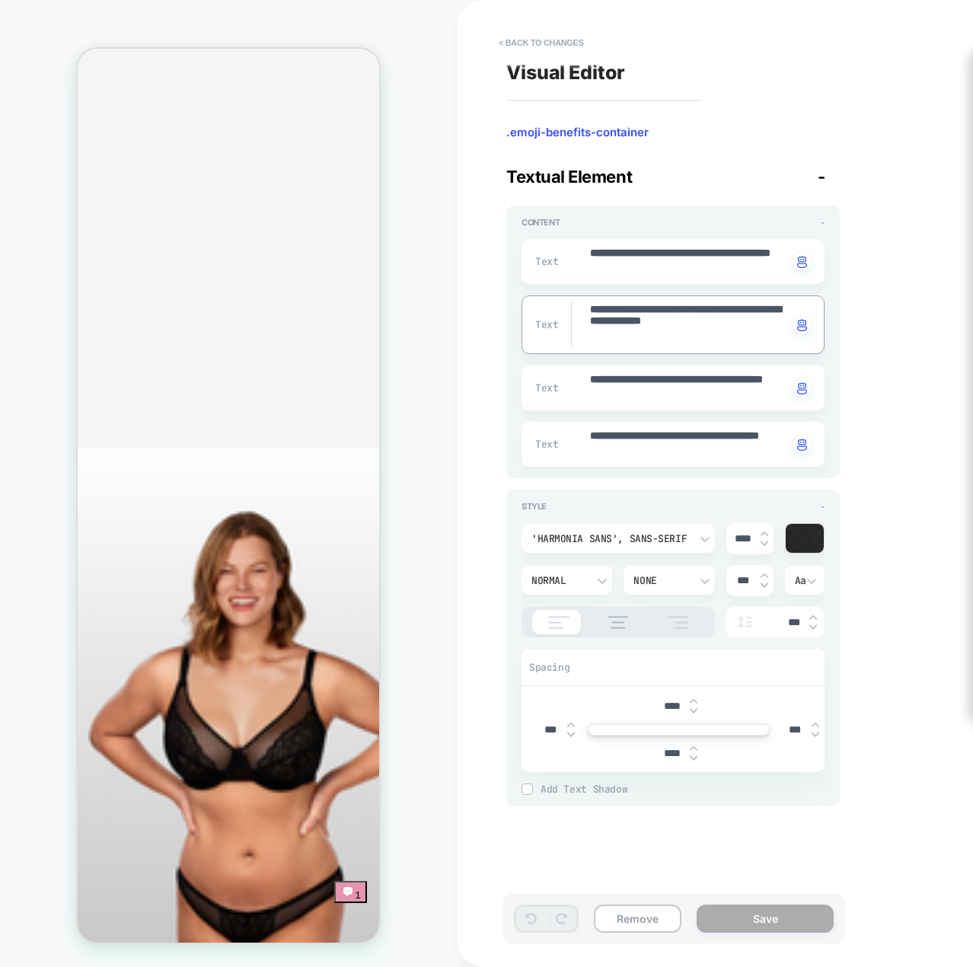
click at [612, 306] on textarea "**********" at bounding box center [689, 324] width 200 height 45
drag, startPoint x: 612, startPoint y: 379, endPoint x: 671, endPoint y: 393, distance: 60.4
click at [672, 393] on textarea "**********" at bounding box center [689, 387] width 200 height 31
drag, startPoint x: 614, startPoint y: 436, endPoint x: 687, endPoint y: 449, distance: 74.2
click at [687, 449] on textarea "**********" at bounding box center [689, 444] width 200 height 31
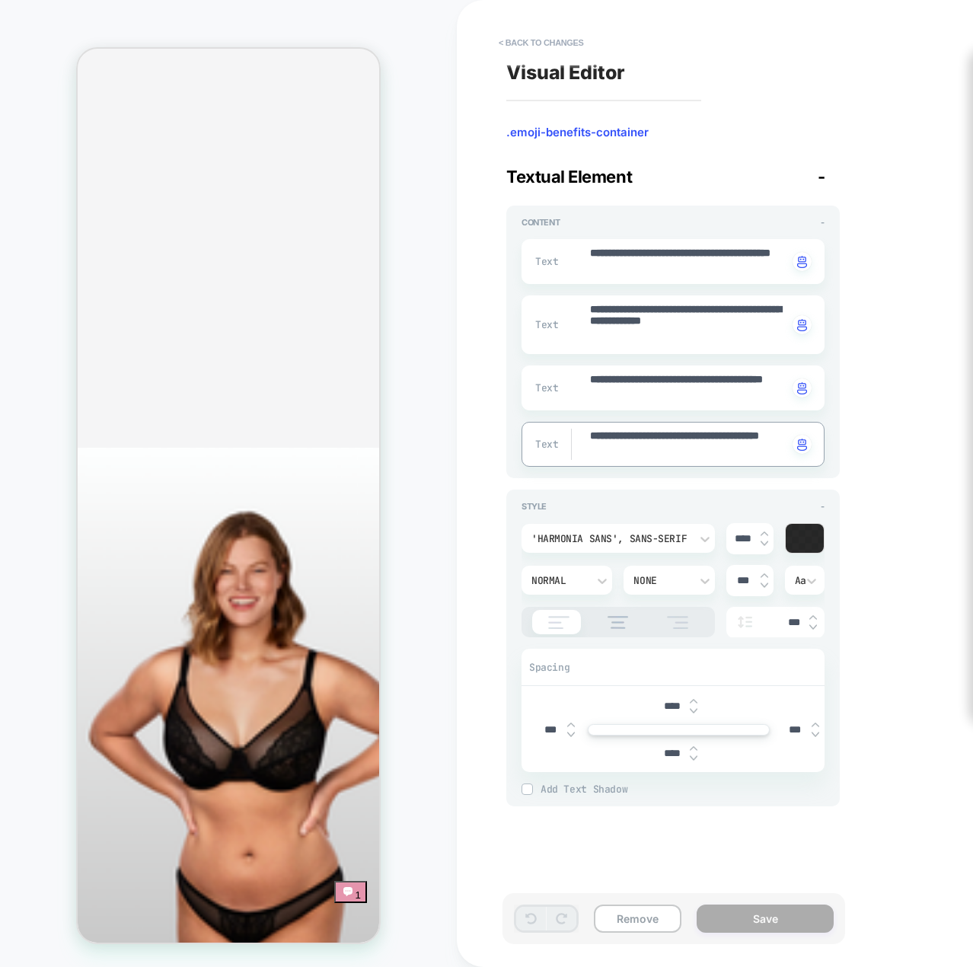
click at [694, 452] on textarea "**********" at bounding box center [689, 444] width 200 height 31
drag, startPoint x: 669, startPoint y: 450, endPoint x: 610, endPoint y: 438, distance: 60.6
click at [610, 438] on textarea "**********" at bounding box center [689, 444] width 200 height 31
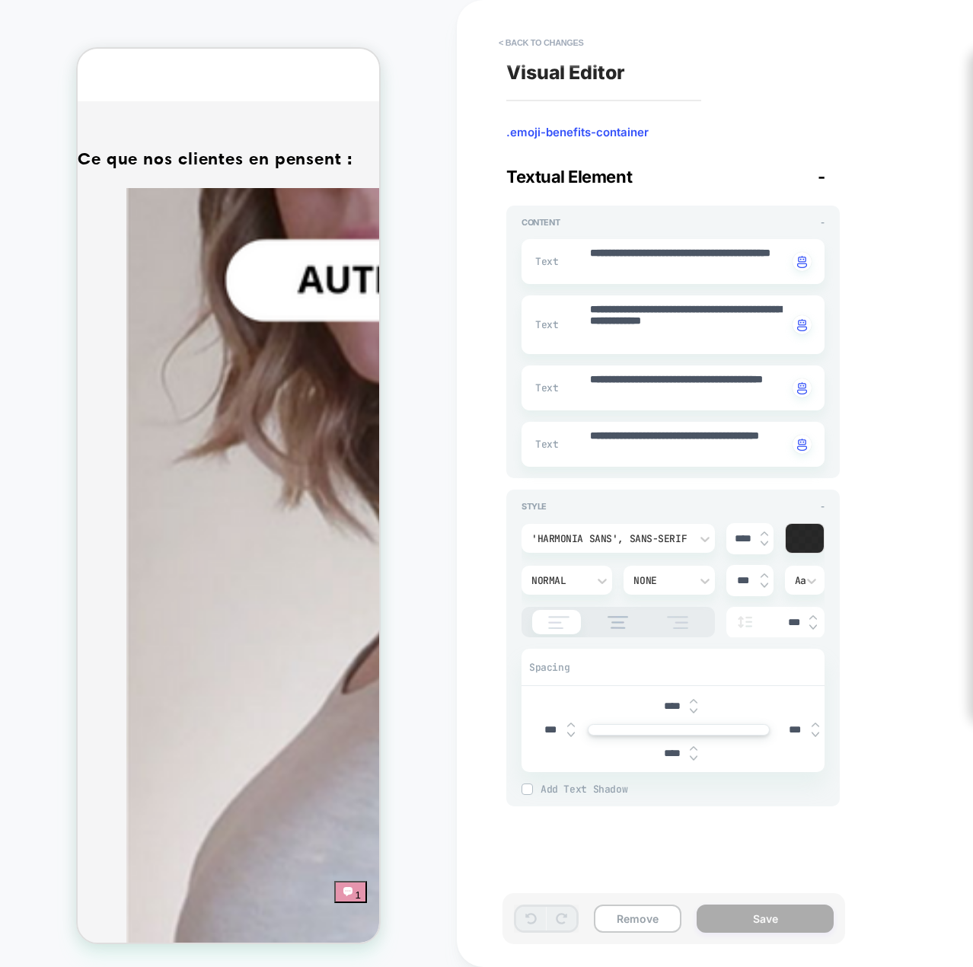
scroll to position [4556, 0]
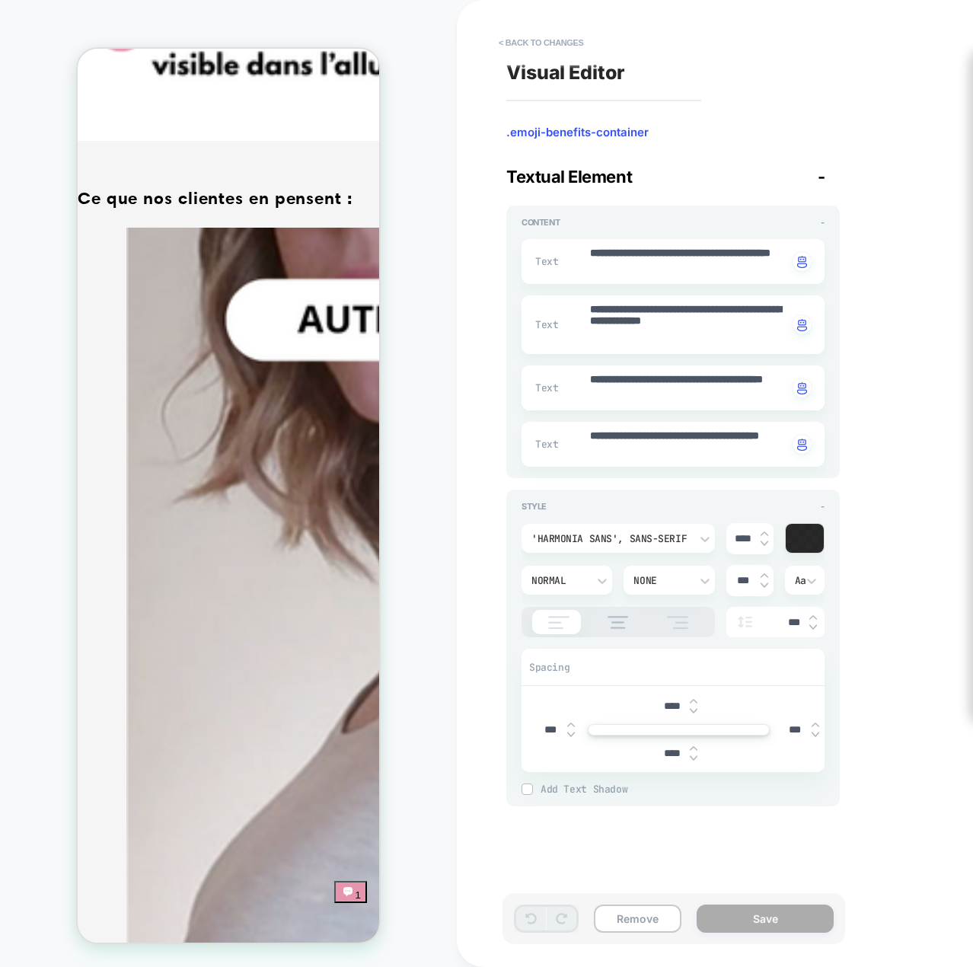
click at [542, 32] on button "< Back to changes" at bounding box center [541, 42] width 101 height 24
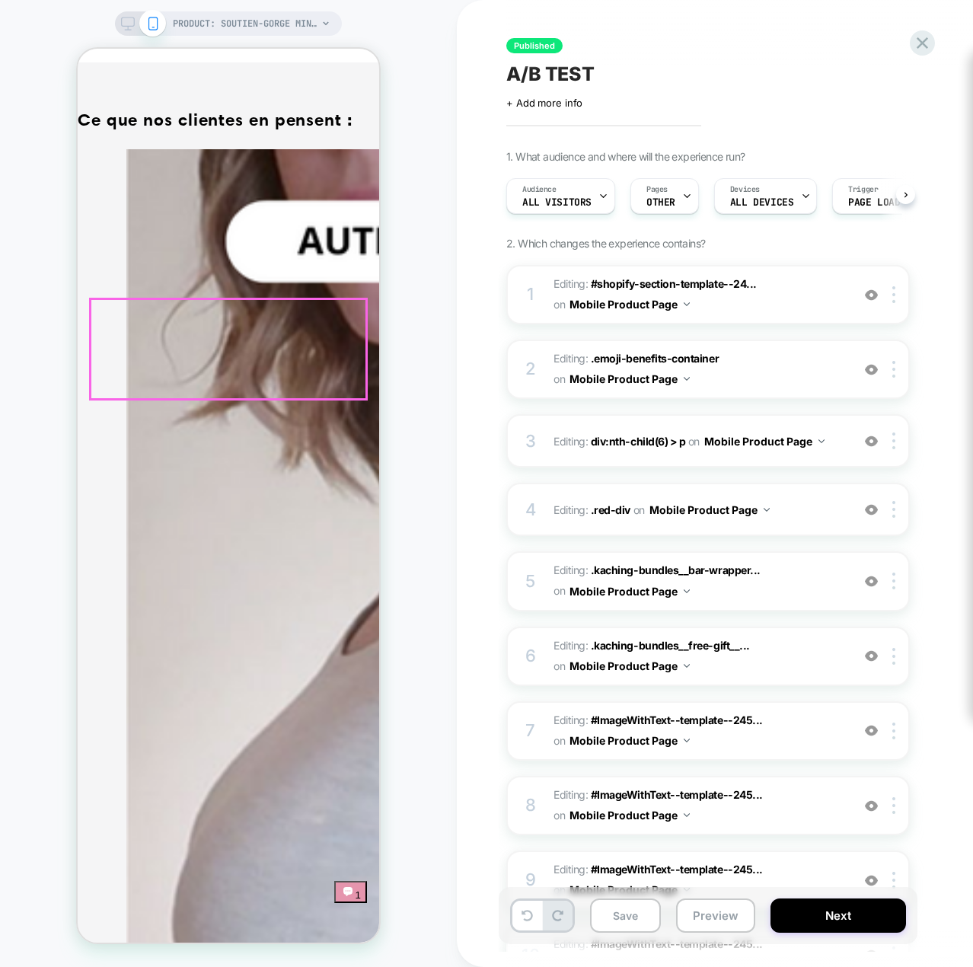
scroll to position [0, 1]
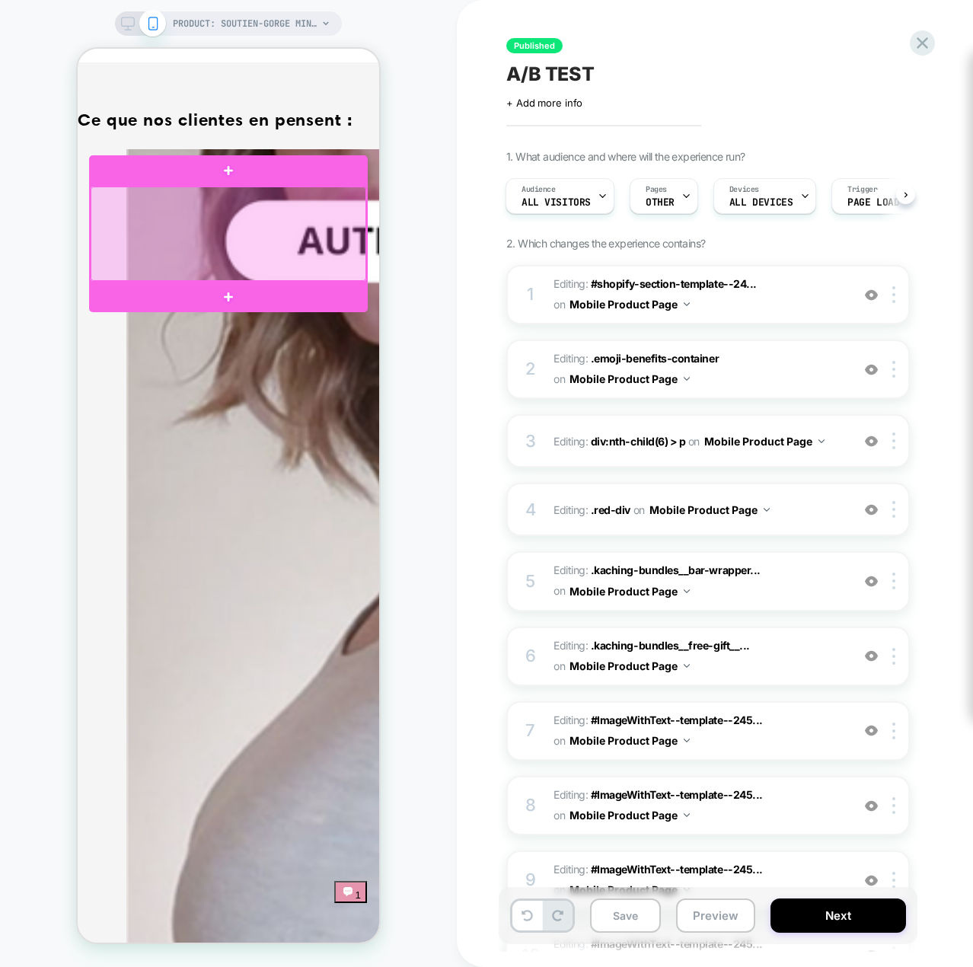
click at [287, 268] on div at bounding box center [229, 234] width 276 height 94
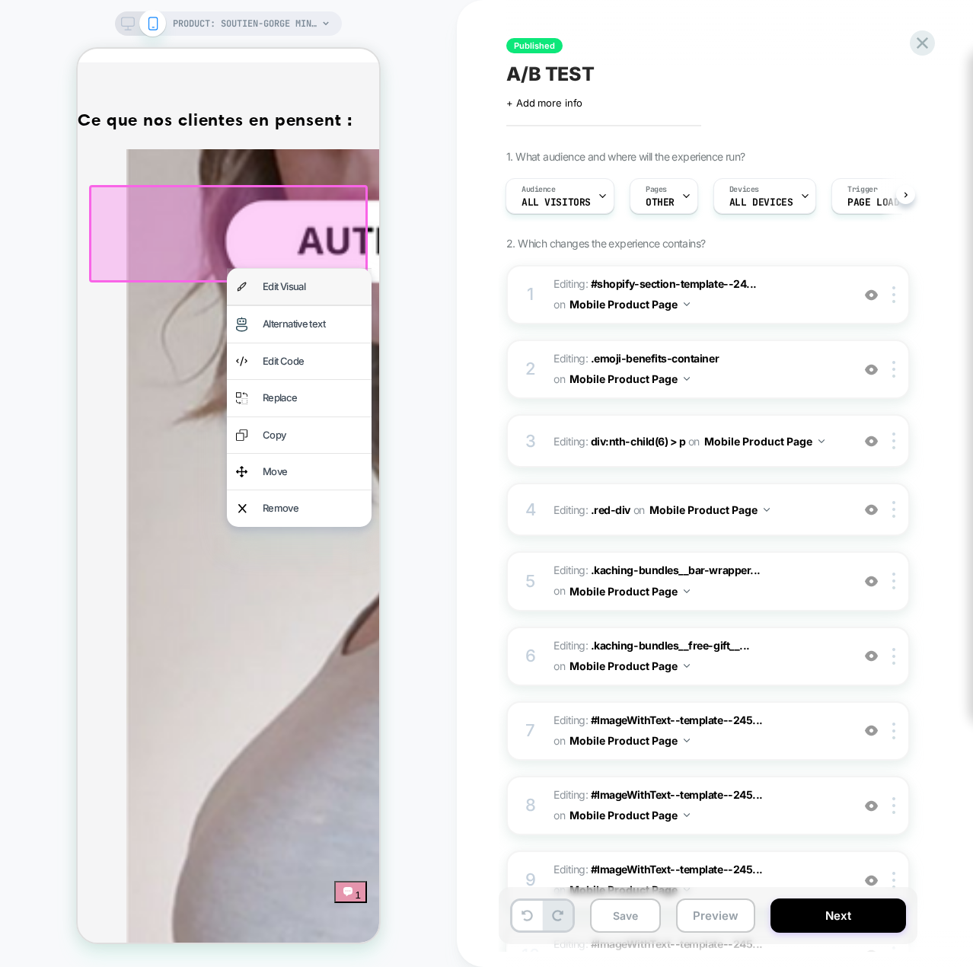
click at [304, 285] on div "Edit Visual" at bounding box center [313, 287] width 100 height 18
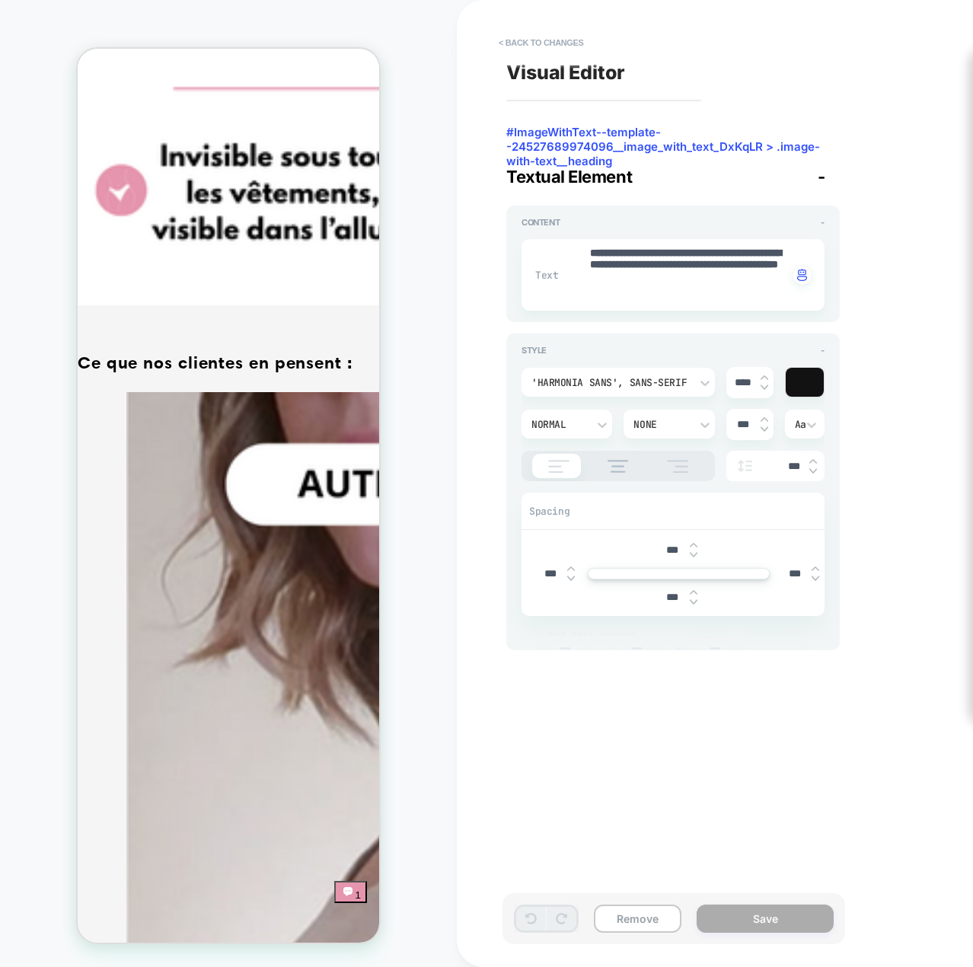
scroll to position [4372, 0]
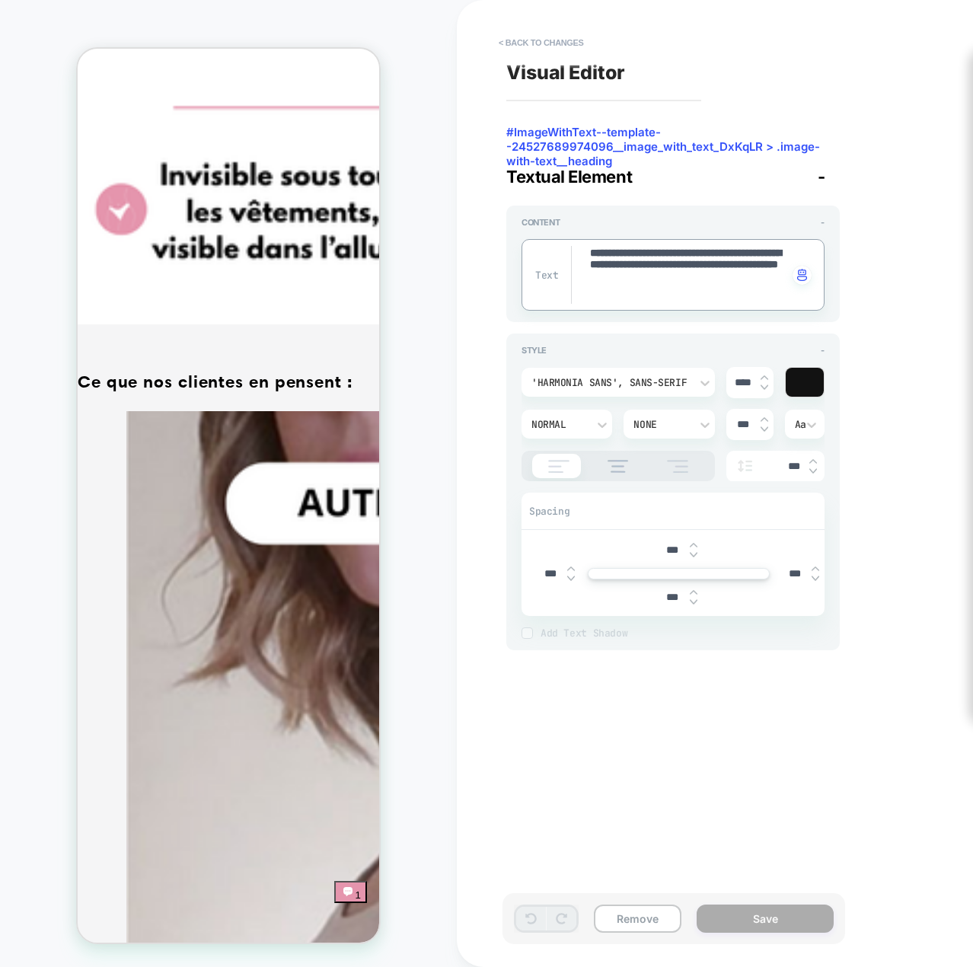
click at [699, 284] on textarea "**********" at bounding box center [689, 275] width 200 height 58
drag, startPoint x: 663, startPoint y: 295, endPoint x: 577, endPoint y: 250, distance: 97.8
click at [577, 250] on div "**********" at bounding box center [673, 275] width 303 height 72
click at [554, 40] on button "< Back to changes" at bounding box center [541, 42] width 101 height 24
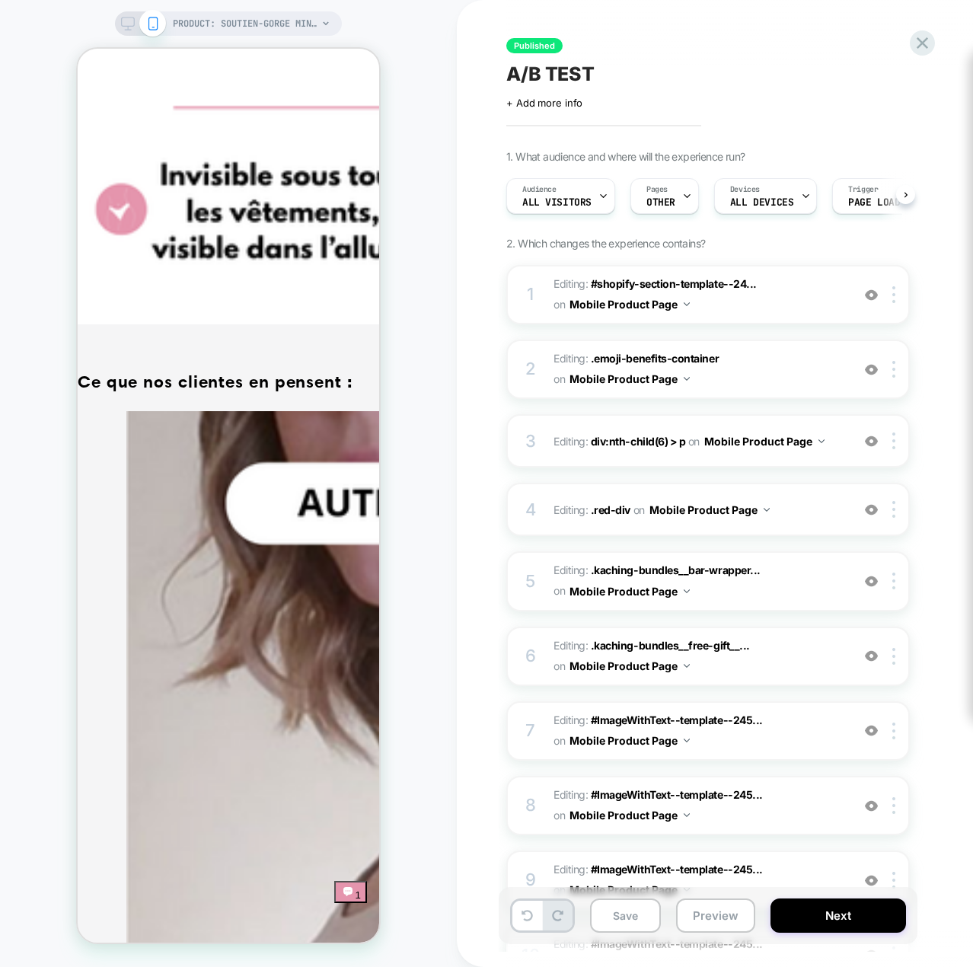
scroll to position [0, 1]
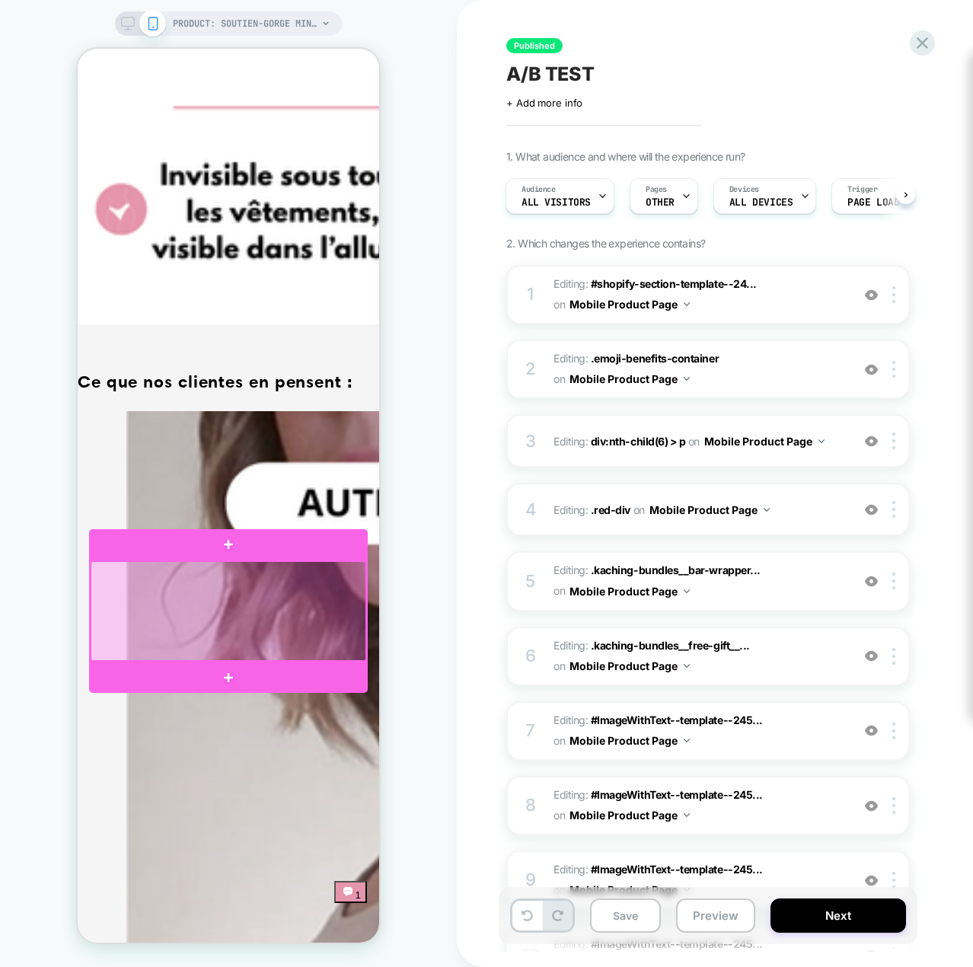
click at [231, 599] on div at bounding box center [229, 611] width 276 height 100
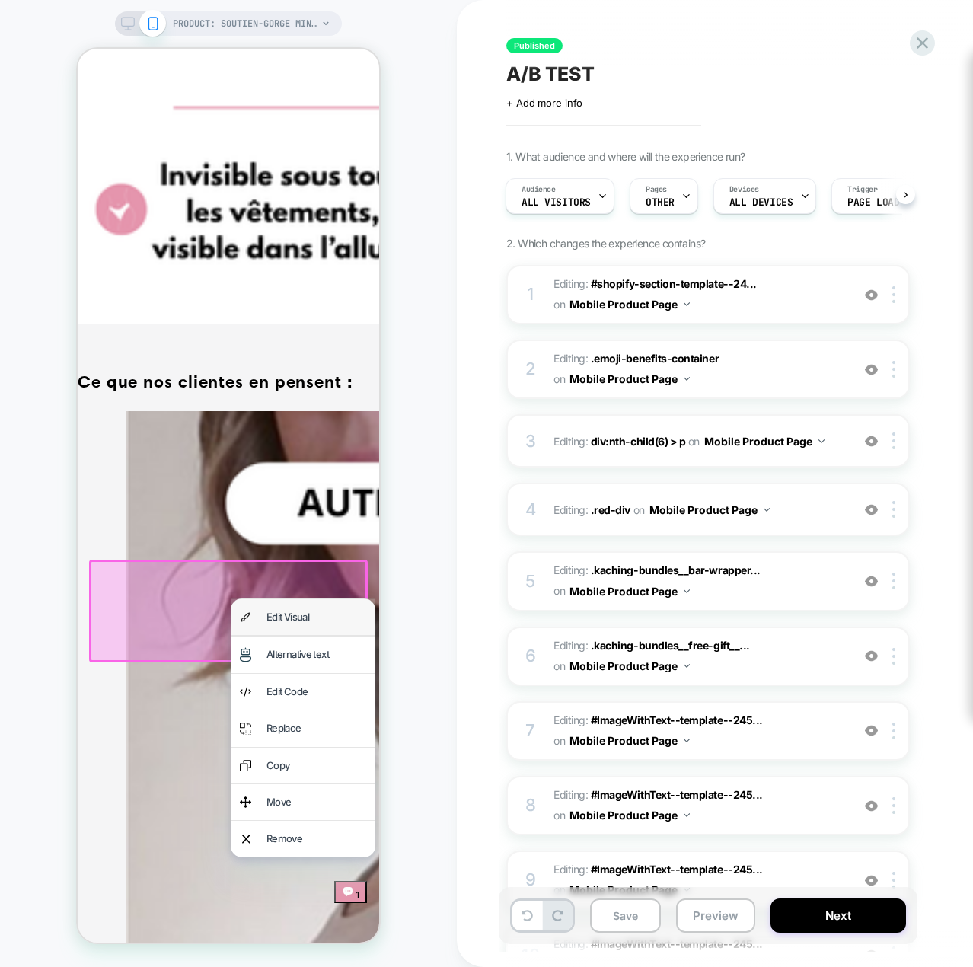
click at [266, 617] on div "Edit Visual" at bounding box center [303, 617] width 145 height 36
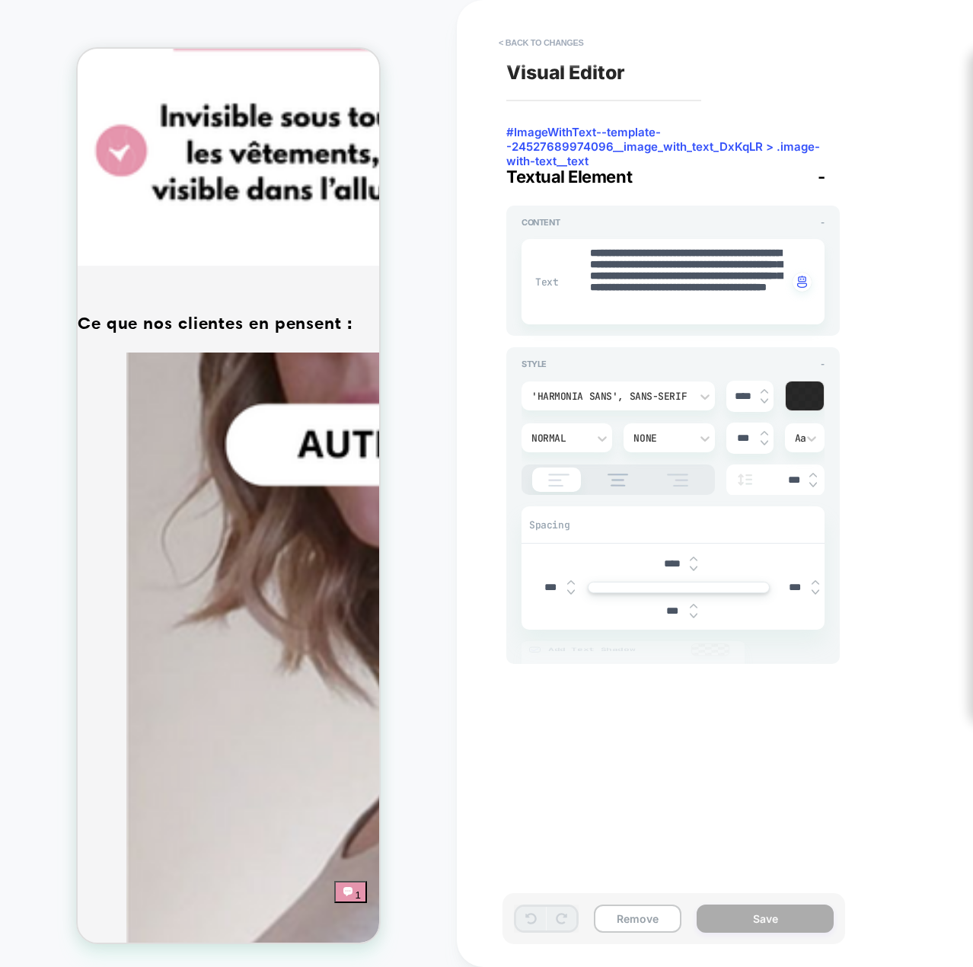
scroll to position [4488, 0]
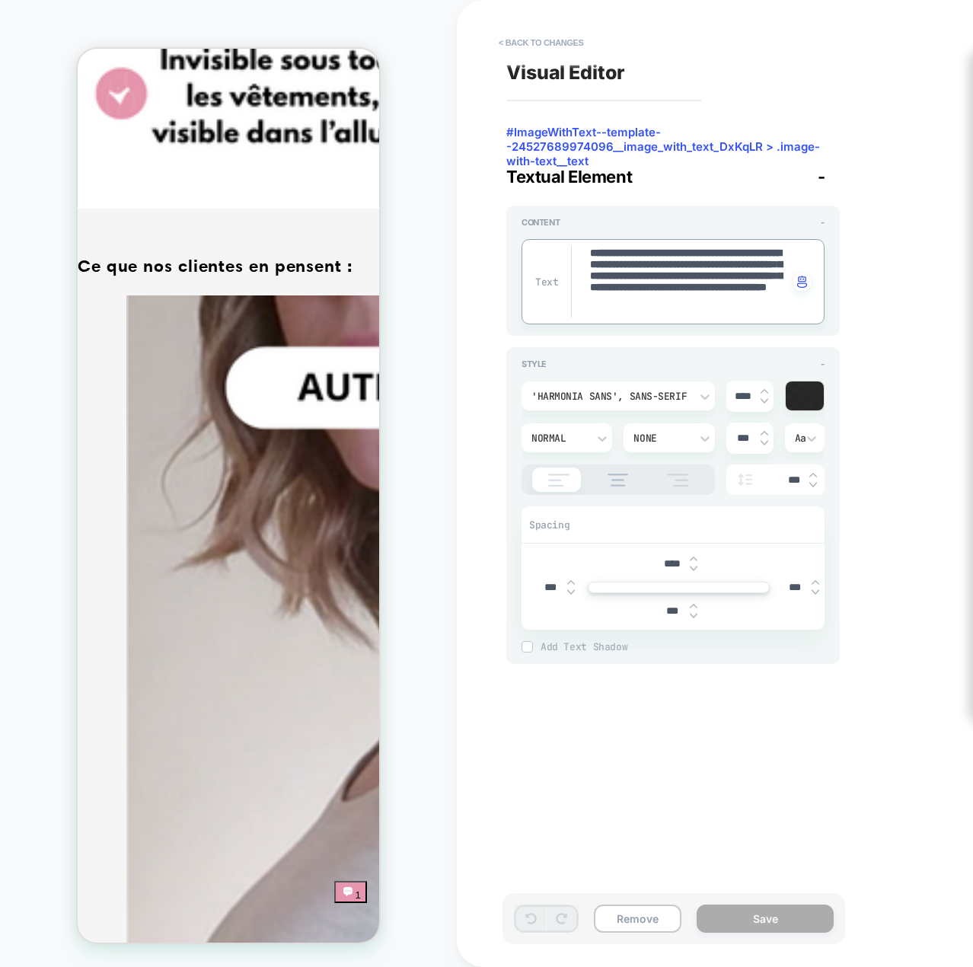
click at [736, 309] on textarea "**********" at bounding box center [689, 282] width 200 height 72
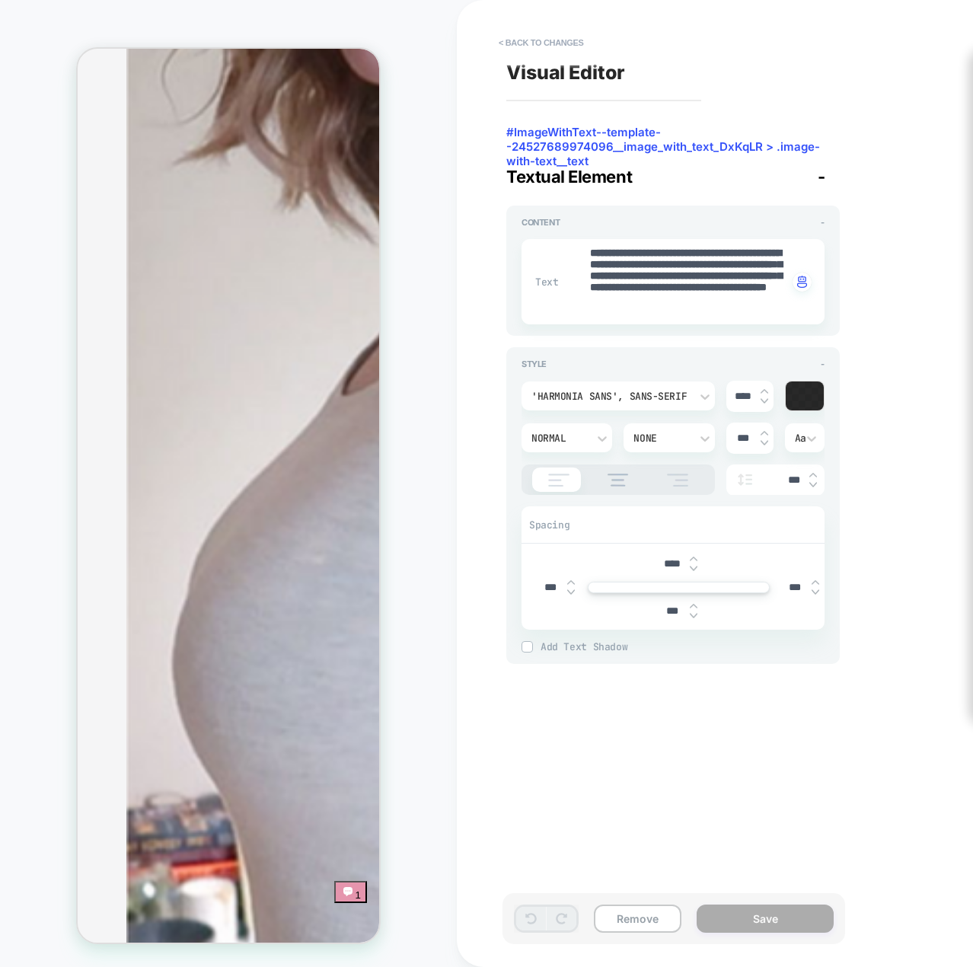
scroll to position [4945, 0]
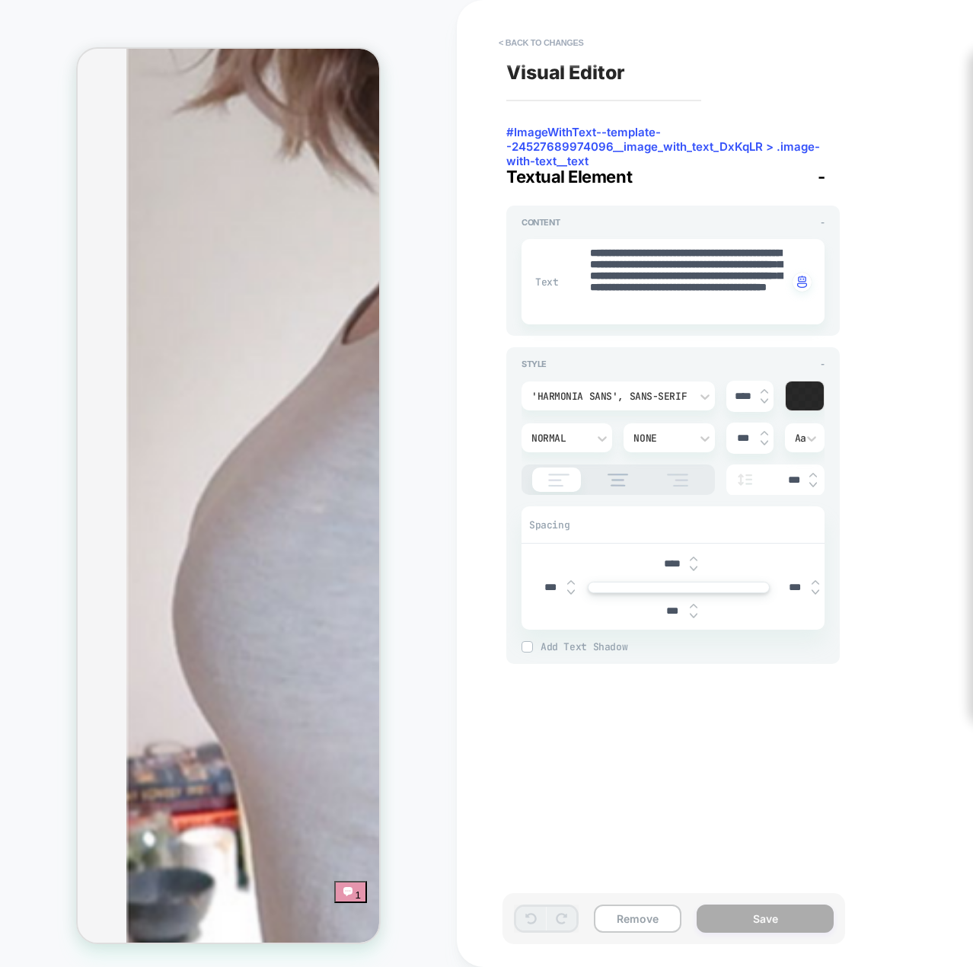
click at [521, 37] on button "< Back to changes" at bounding box center [541, 42] width 101 height 24
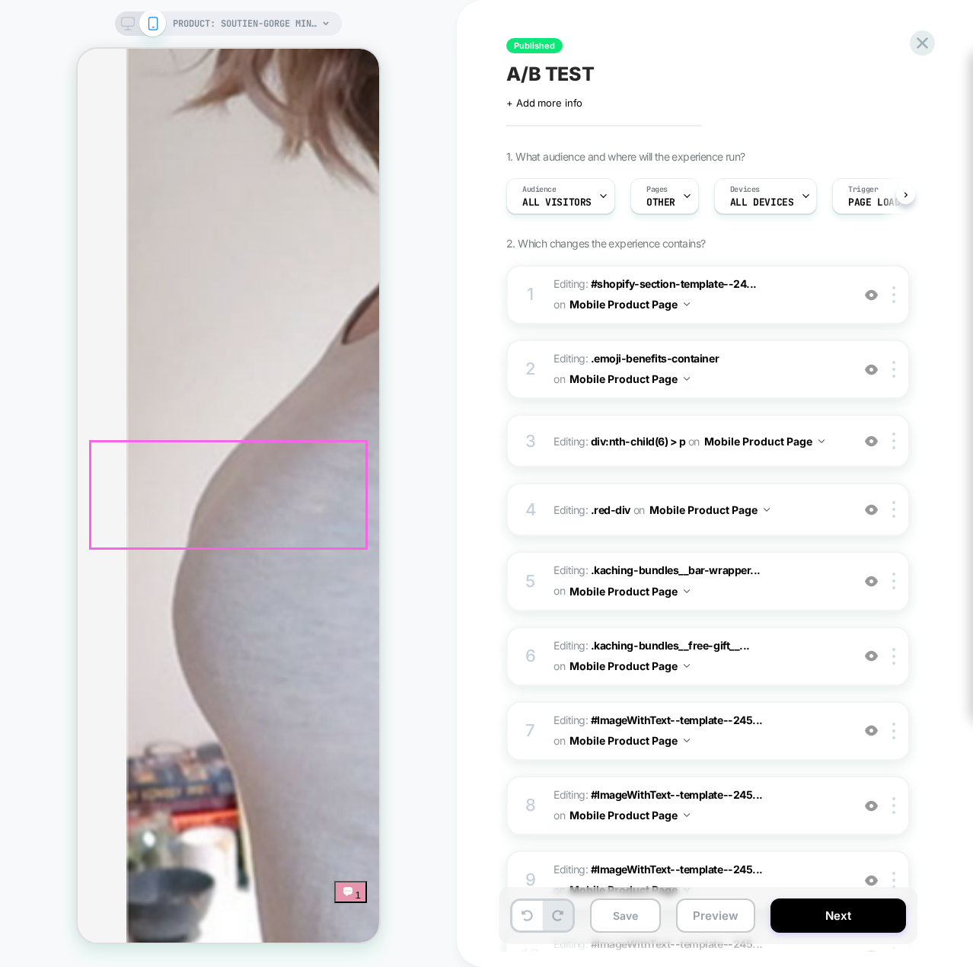
scroll to position [0, 1]
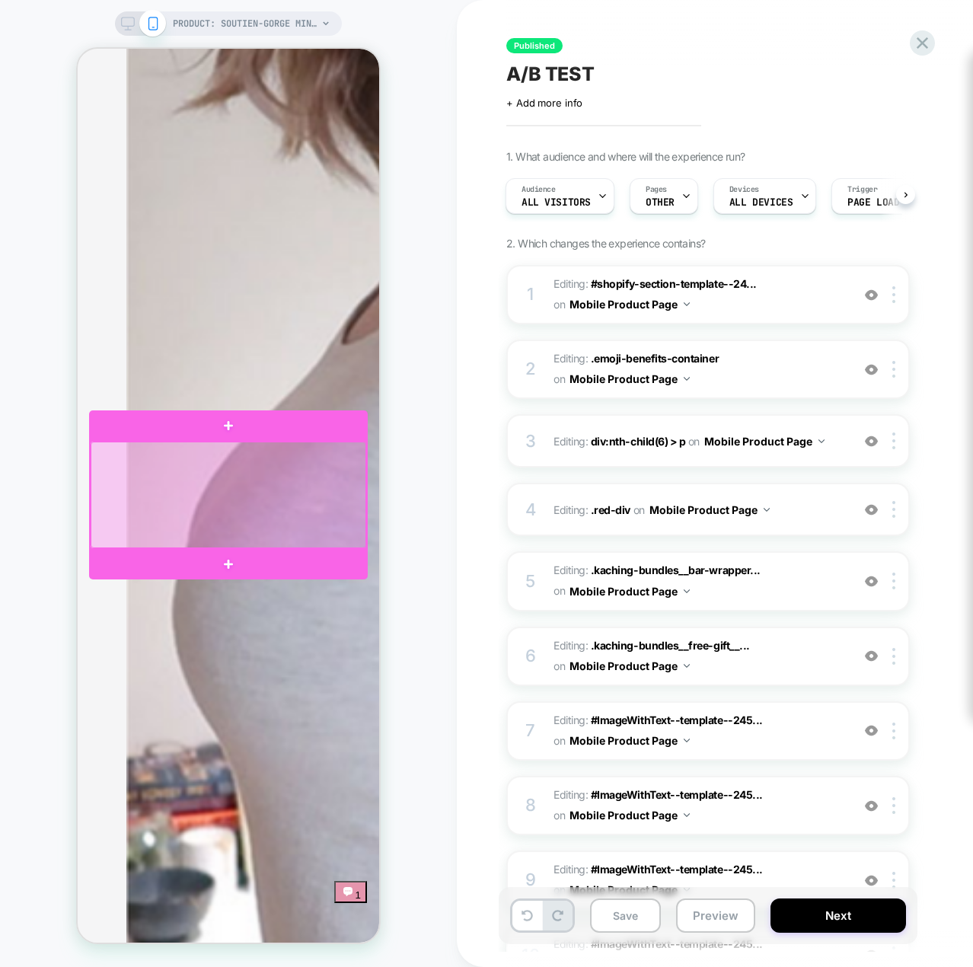
click at [248, 494] on div at bounding box center [229, 495] width 276 height 107
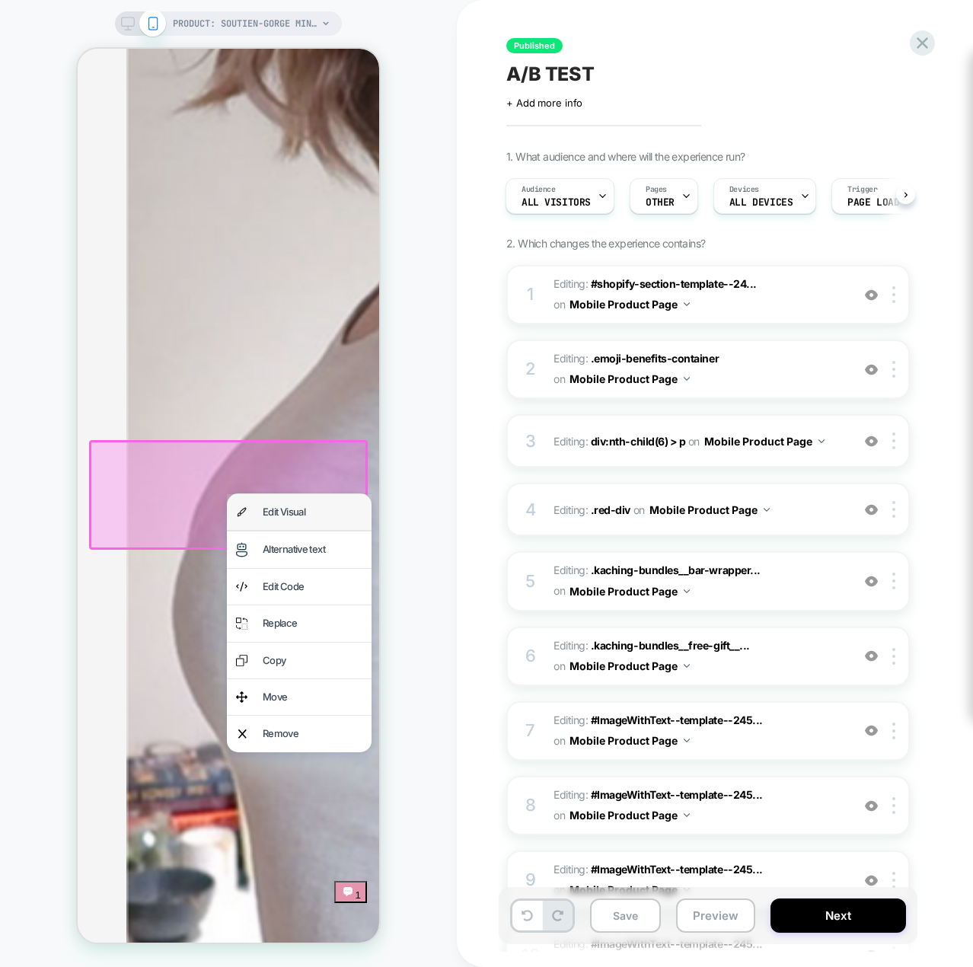
click at [278, 515] on div "Edit Visual" at bounding box center [313, 512] width 100 height 18
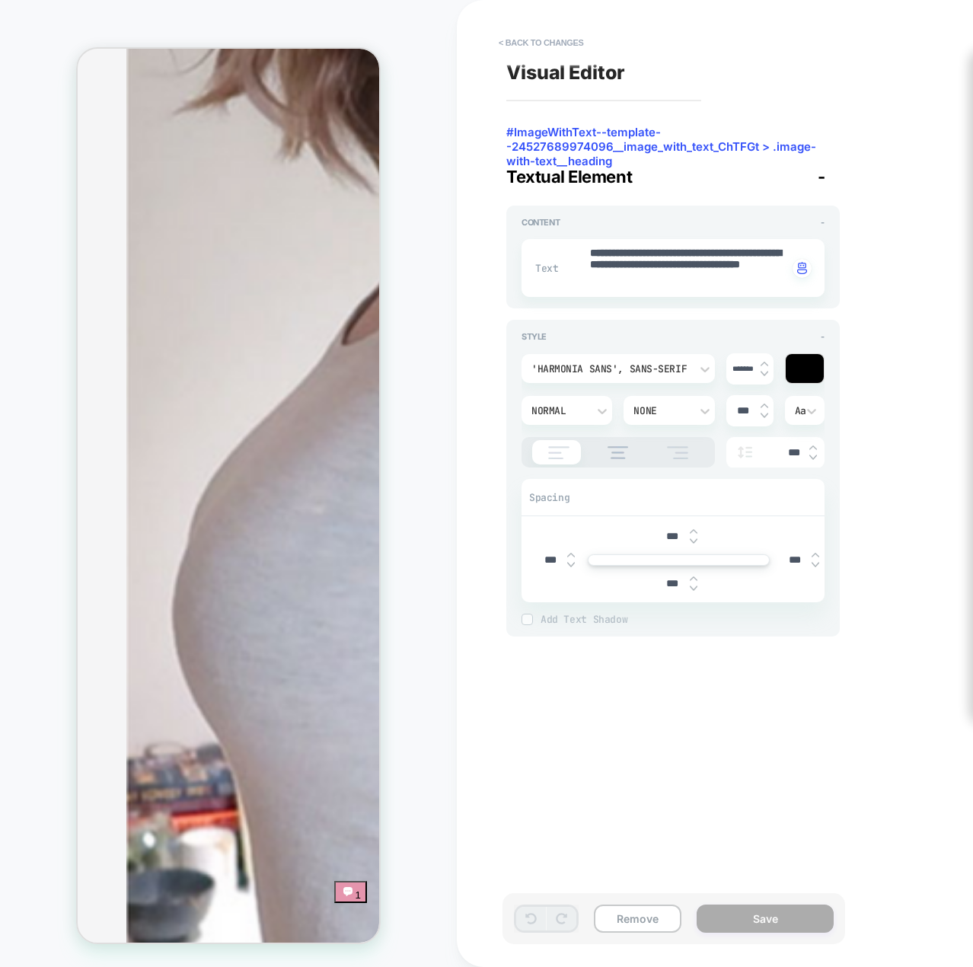
click at [704, 283] on textarea "**********" at bounding box center [689, 268] width 200 height 44
click at [532, 48] on button "< Back to changes" at bounding box center [541, 42] width 101 height 24
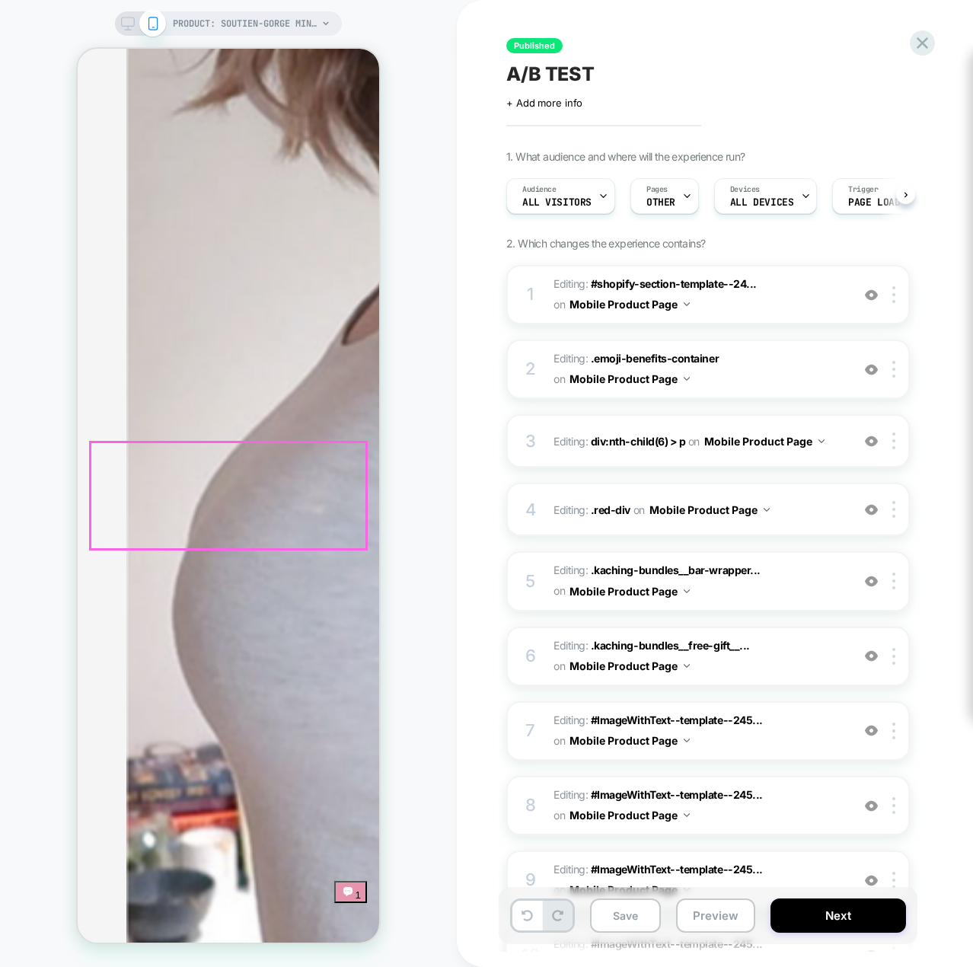
scroll to position [0, 1]
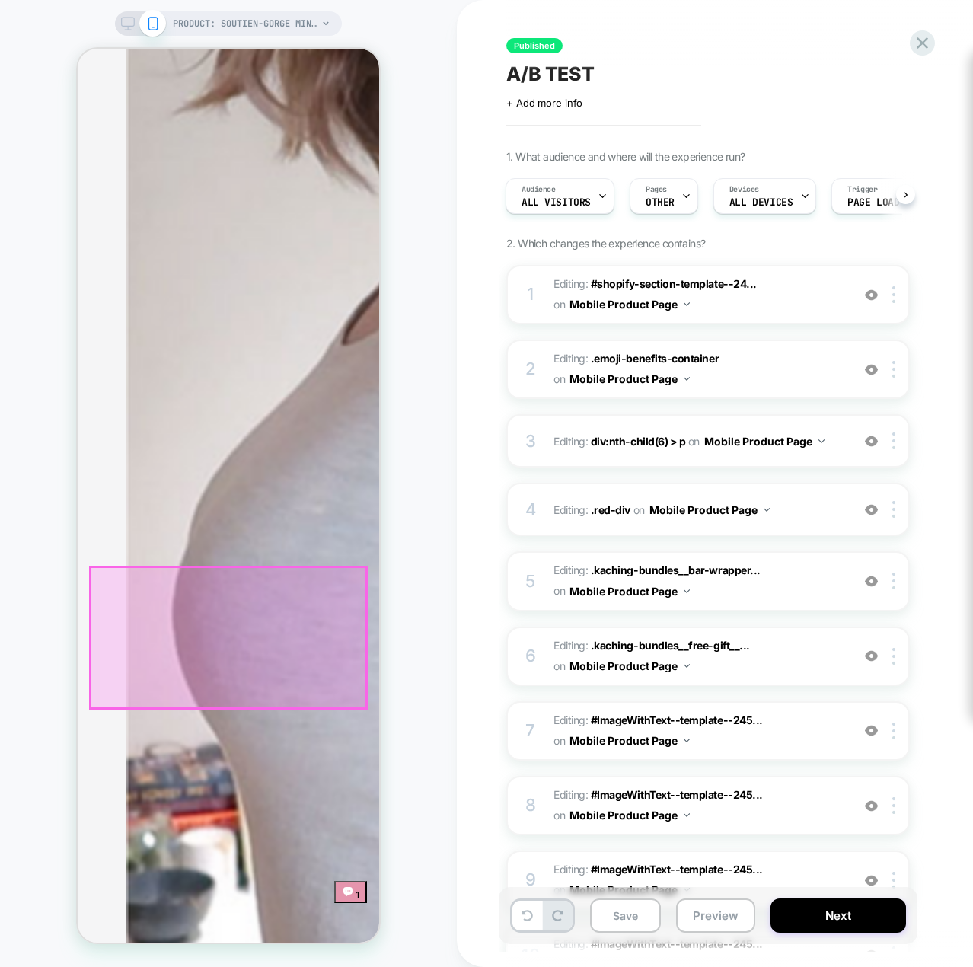
click at [359, 588] on div at bounding box center [229, 637] width 276 height 141
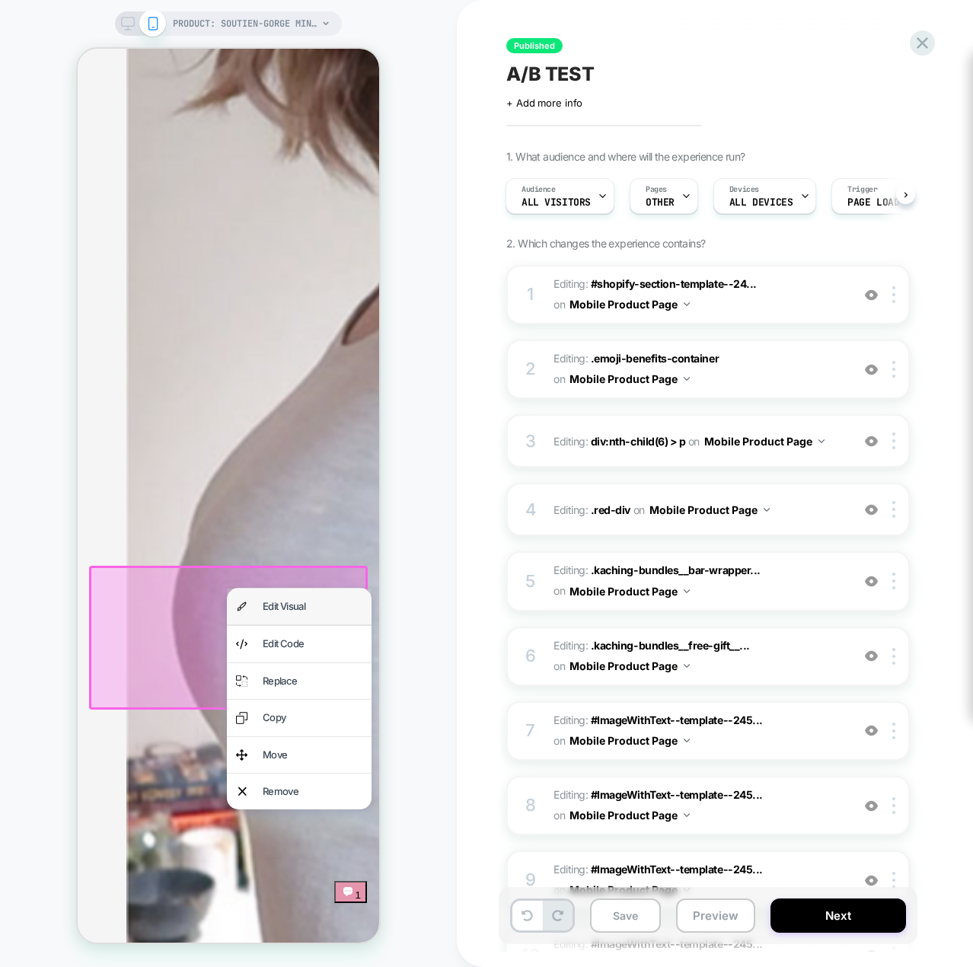
click at [359, 603] on div "Edit Visual" at bounding box center [313, 607] width 100 height 18
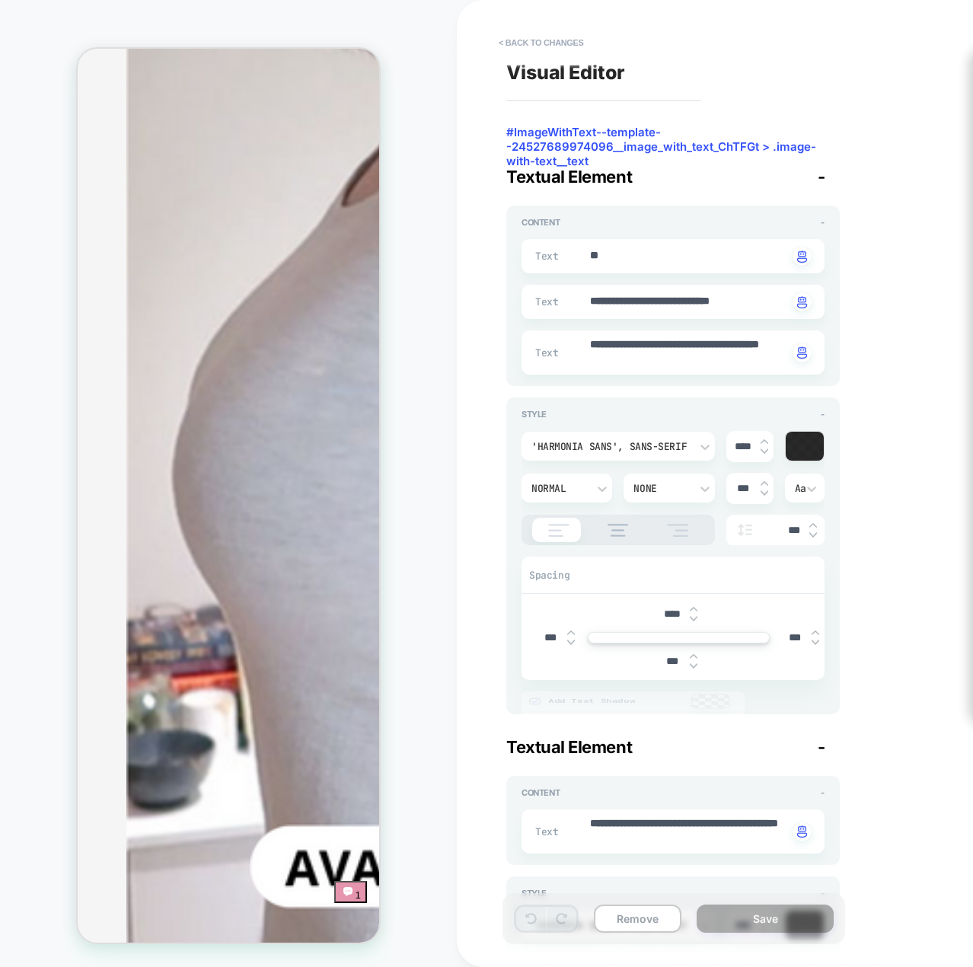
type textarea "*"
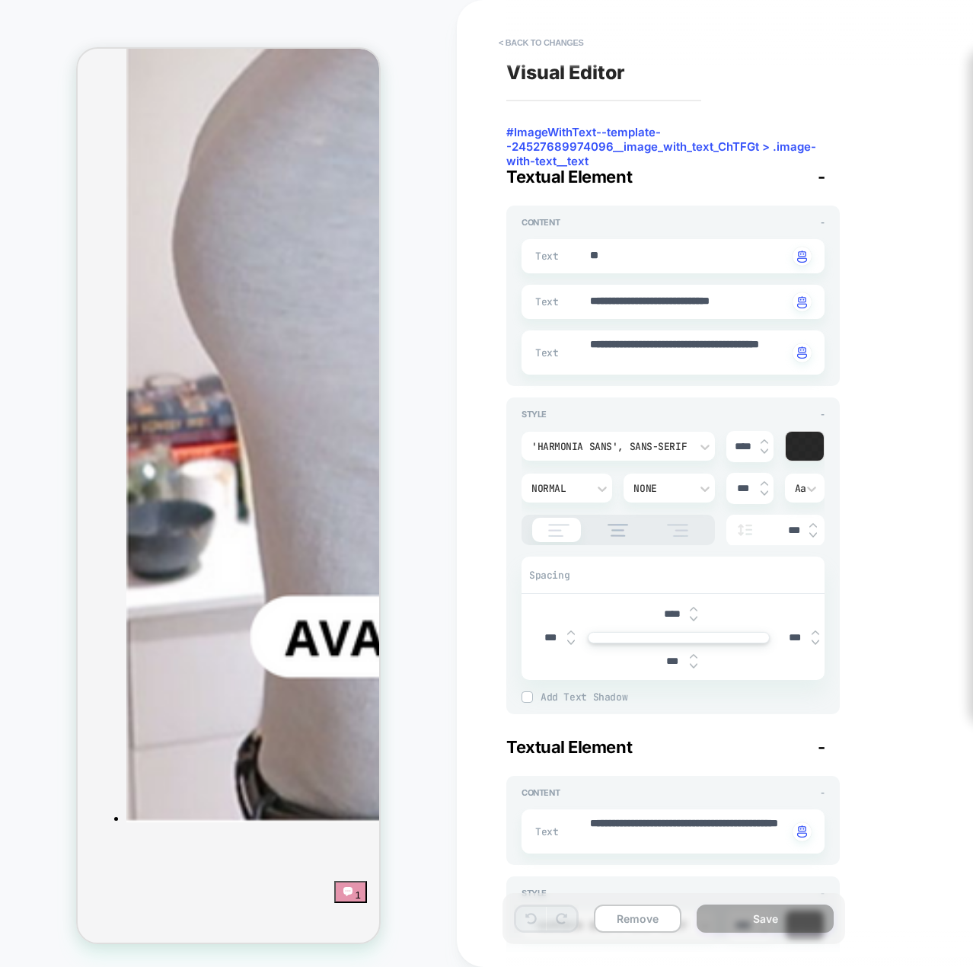
scroll to position [5391, 0]
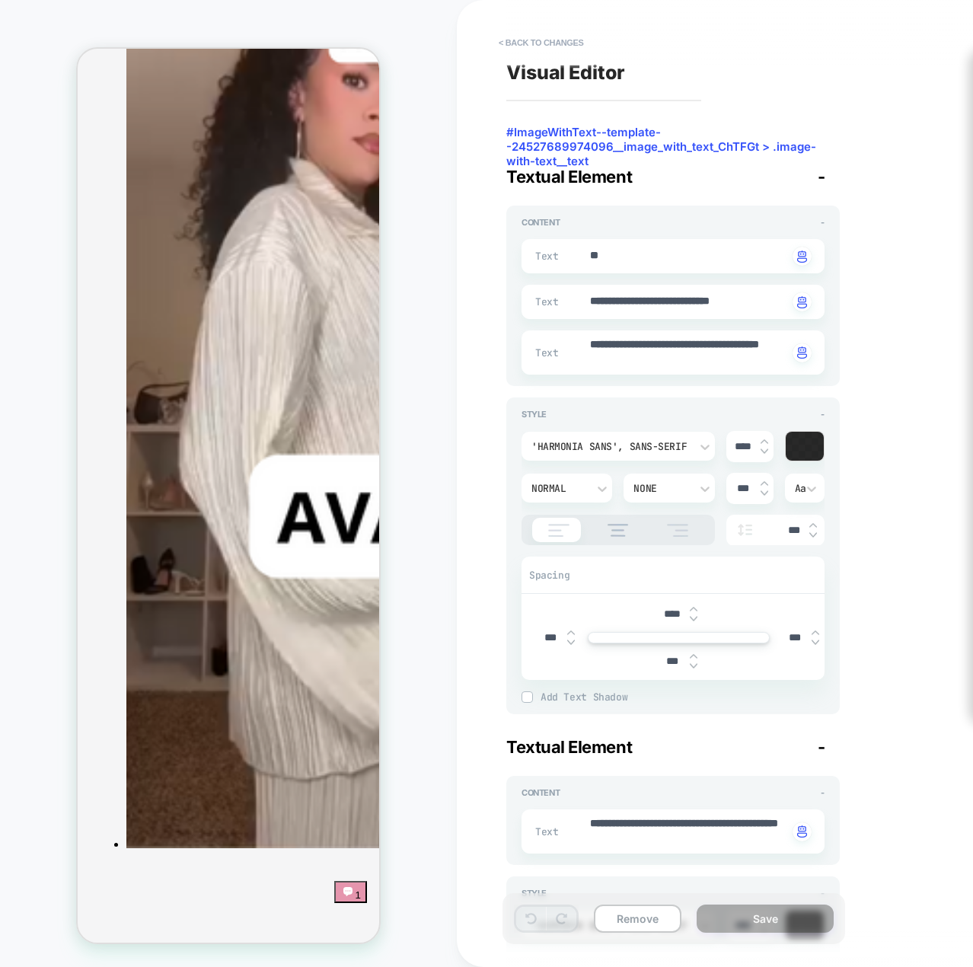
scroll to position [7219, 0]
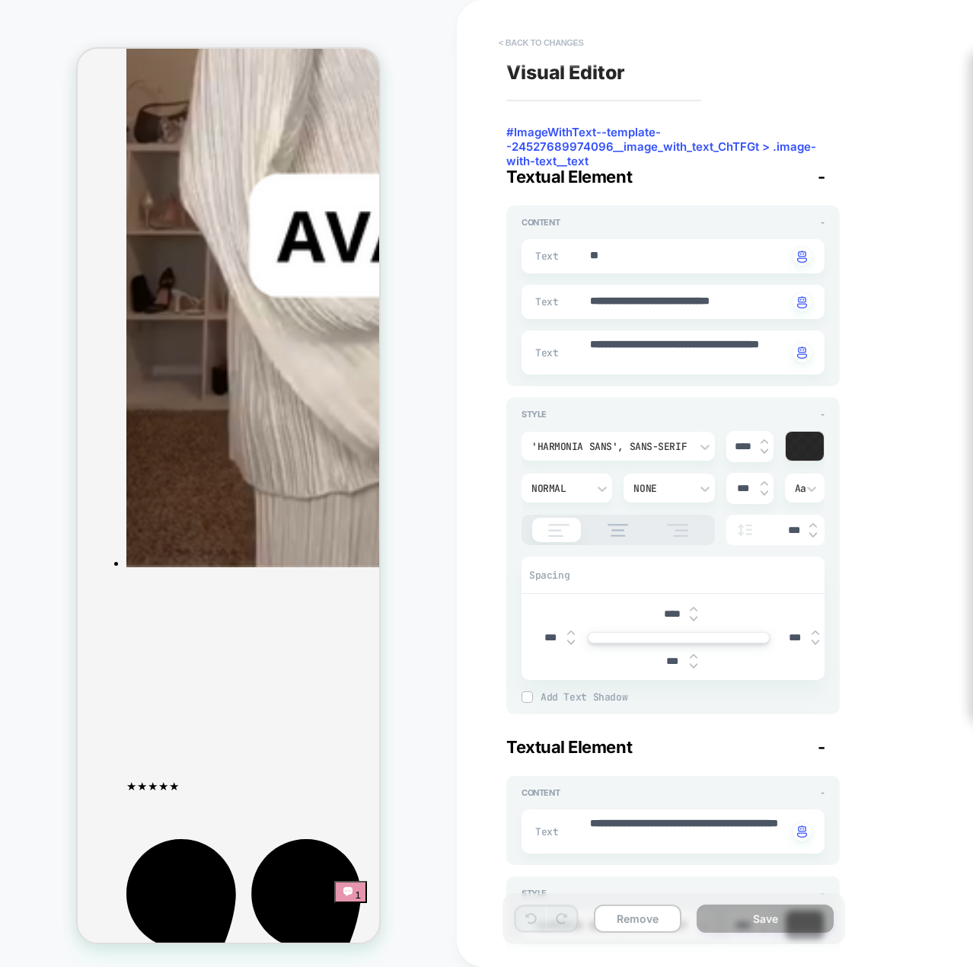
click at [538, 49] on button "< Back to changes" at bounding box center [541, 42] width 101 height 24
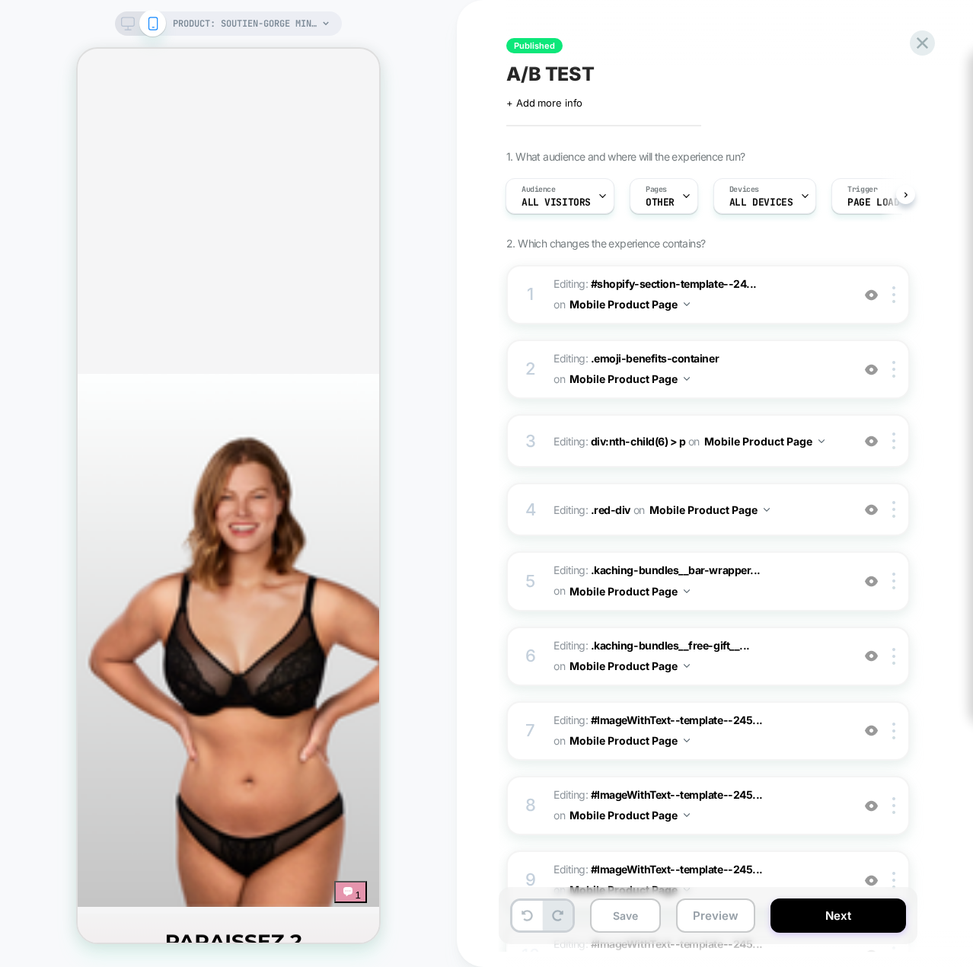
scroll to position [1659, 0]
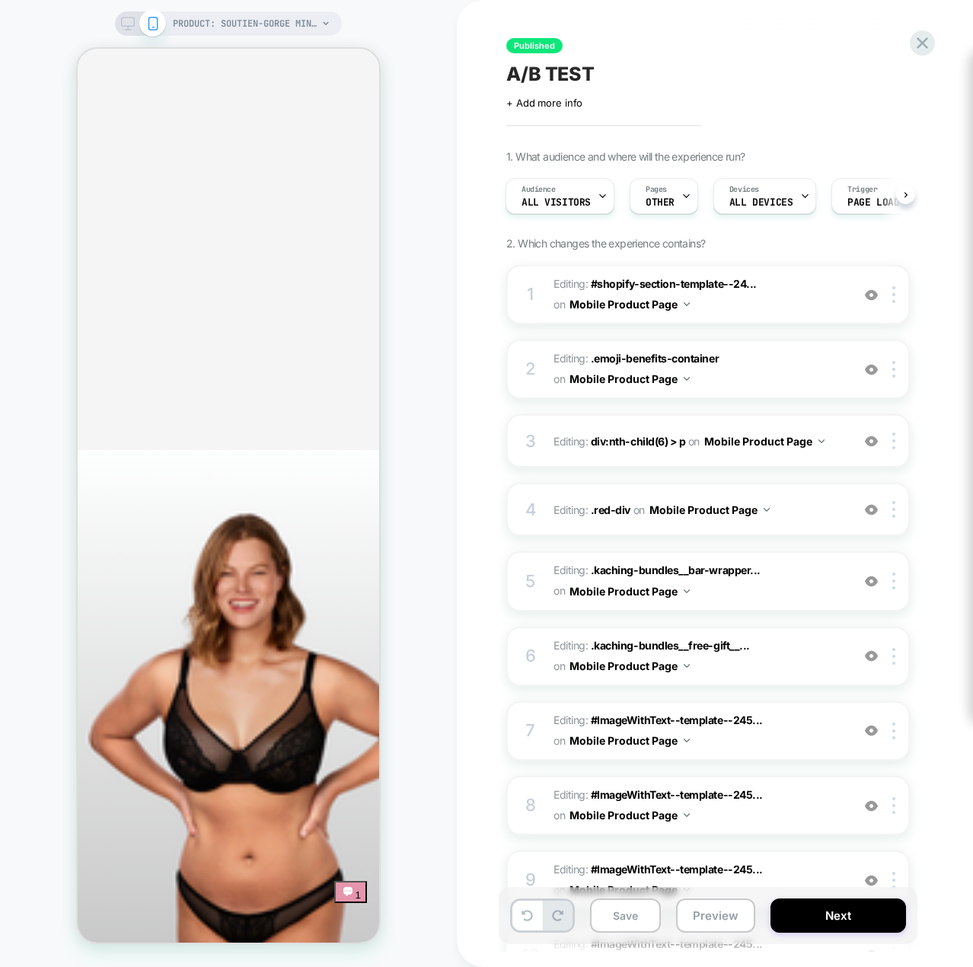
click at [420, 819] on div "PRODUCT: Soutien-gorge Minimiseur Shapea PRODUCT: Soutien-gorge Minimiseur Shap…" at bounding box center [228, 483] width 457 height 937
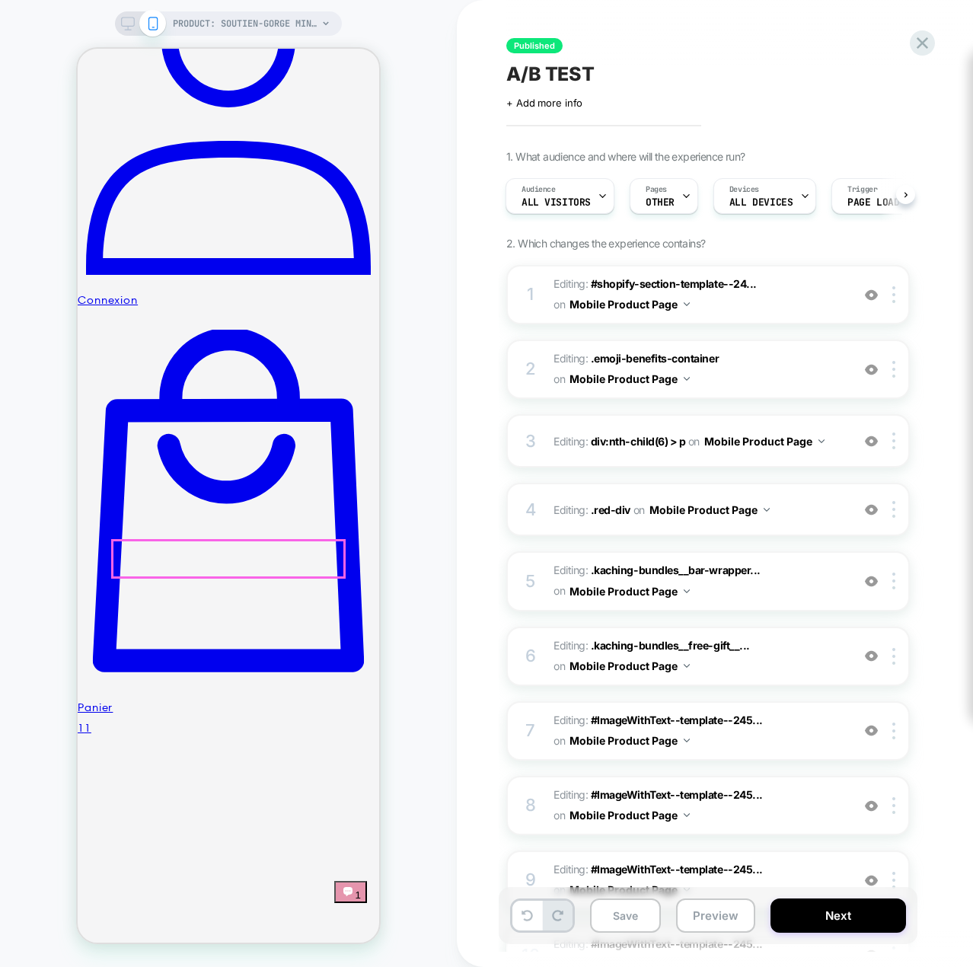
scroll to position [669, 0]
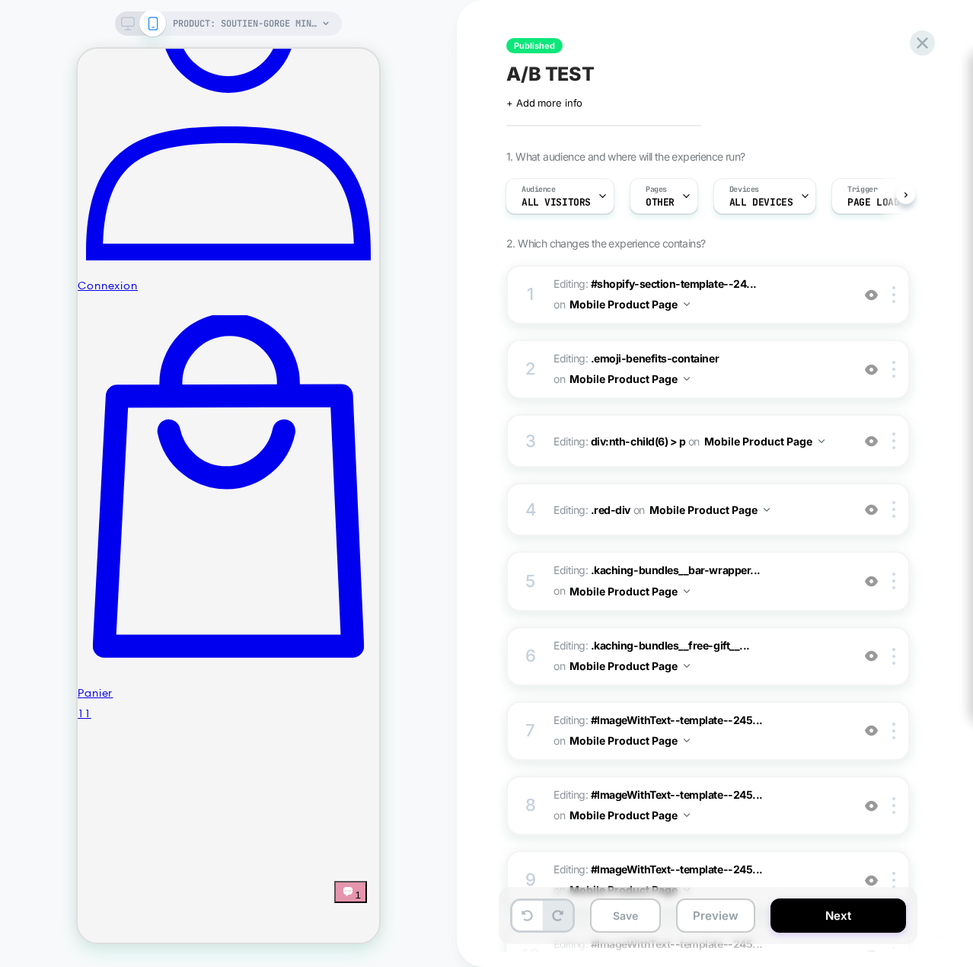
click at [439, 605] on div "PRODUCT: Soutien-gorge Minimiseur Shapea PRODUCT: Soutien-gorge Minimiseur Shap…" at bounding box center [228, 483] width 457 height 937
click at [133, 27] on icon at bounding box center [128, 24] width 14 height 14
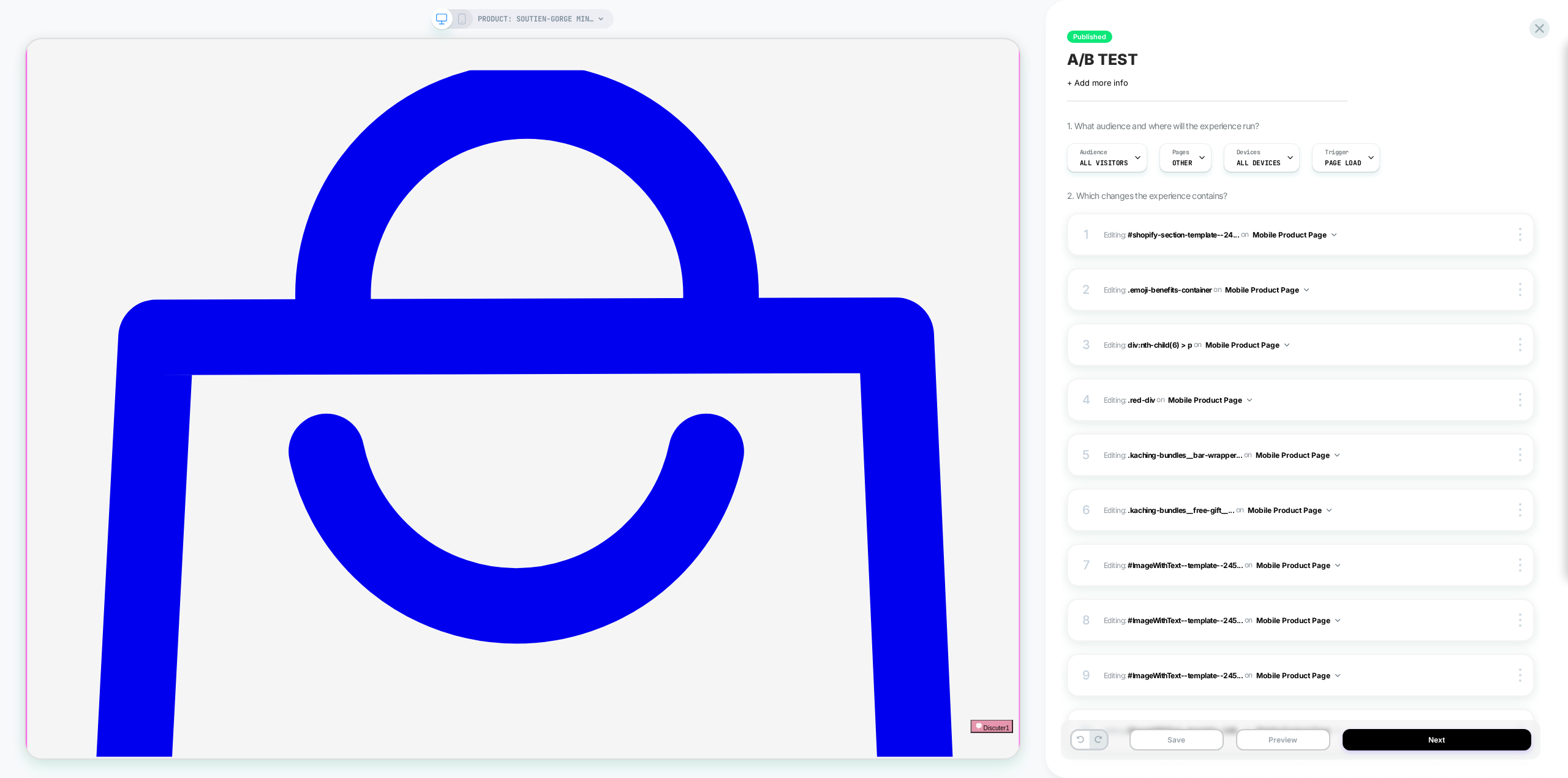
scroll to position [1767, 0]
